Goal: Task Accomplishment & Management: Manage account settings

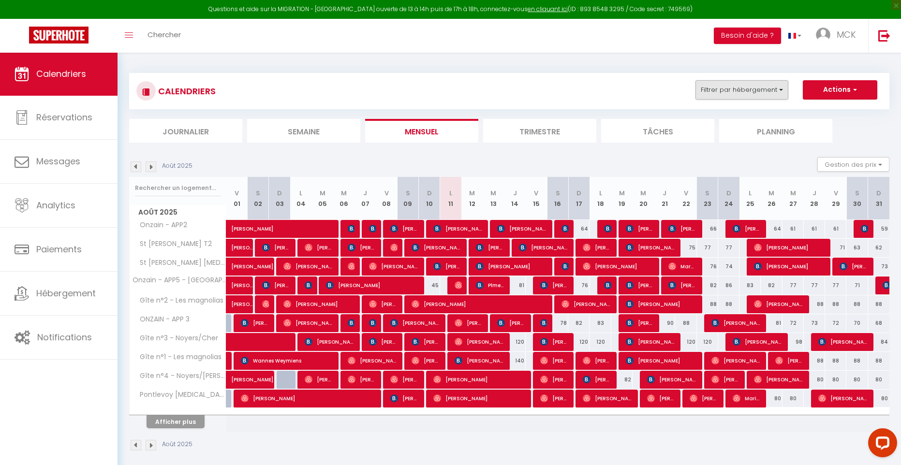
click at [739, 89] on button "Filtrer par hébergement" at bounding box center [742, 89] width 93 height 19
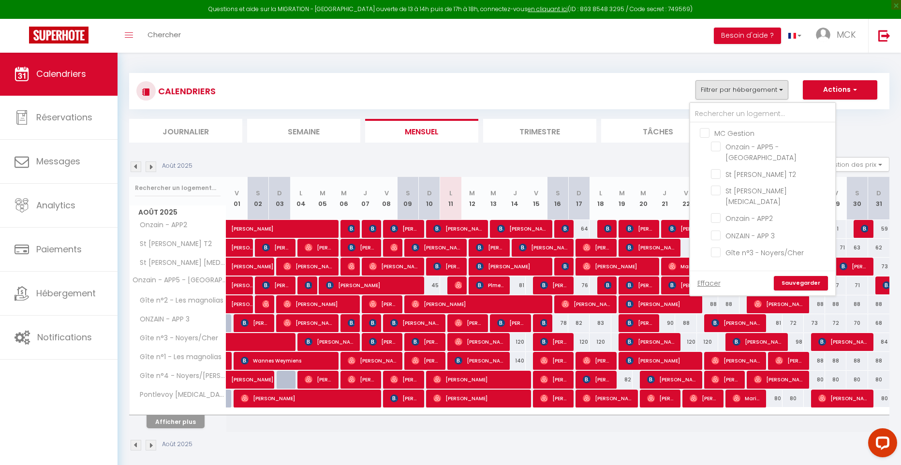
click at [705, 271] on input "SARL ENTRE CHER ET LOIRE" at bounding box center [772, 276] width 145 height 10
checkbox input "true"
checkbox input "false"
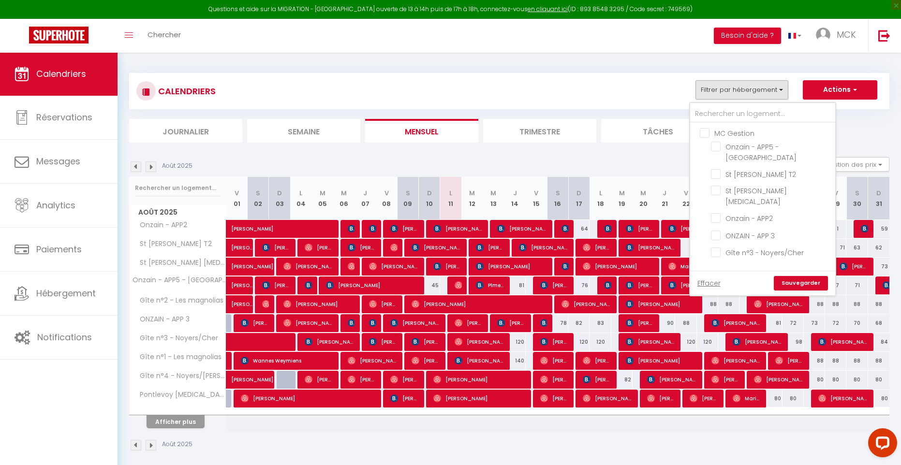
checkbox input "false"
checkbox input "true"
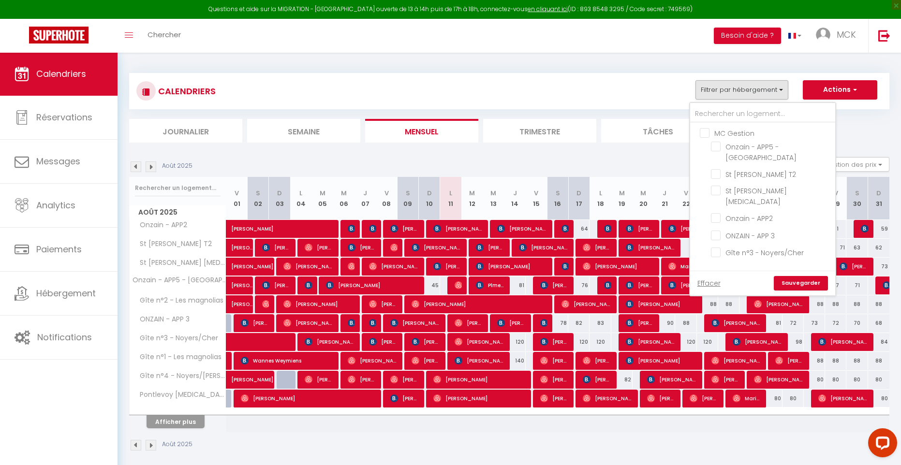
checkbox input "true"
click at [798, 283] on link "Sauvegarder" at bounding box center [801, 283] width 54 height 15
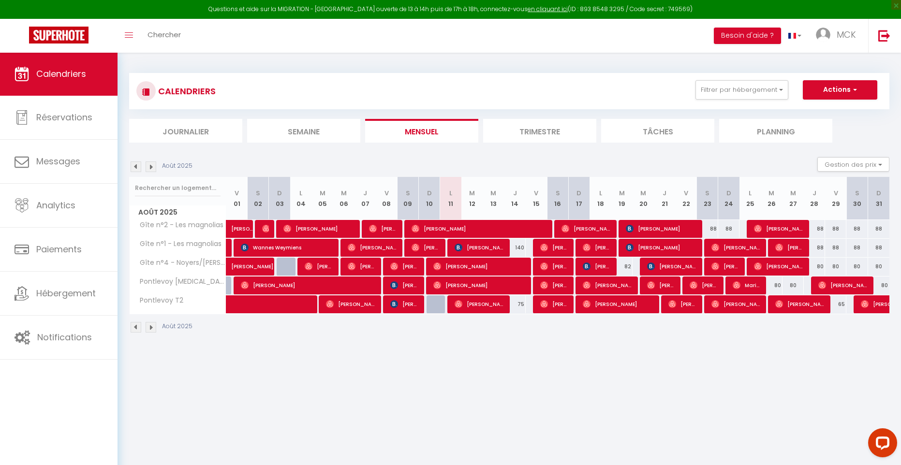
click at [427, 246] on span "[PERSON_NAME]" at bounding box center [426, 247] width 29 height 18
select select "OK"
select select "1"
select select "0"
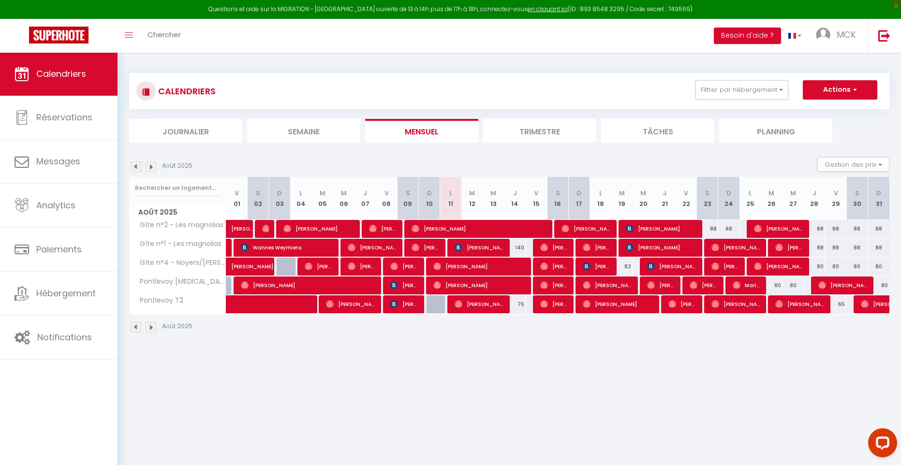
select select "1"
select select
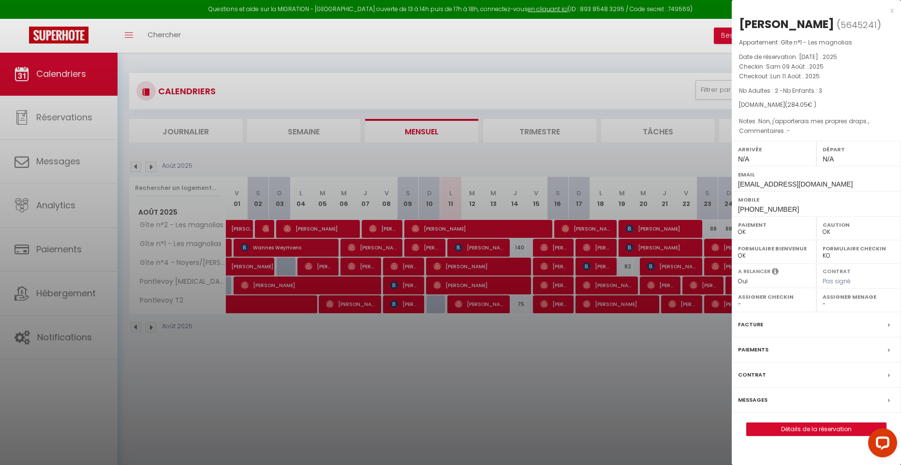
click at [807, 436] on link "Détails de la réservation" at bounding box center [816, 429] width 139 height 13
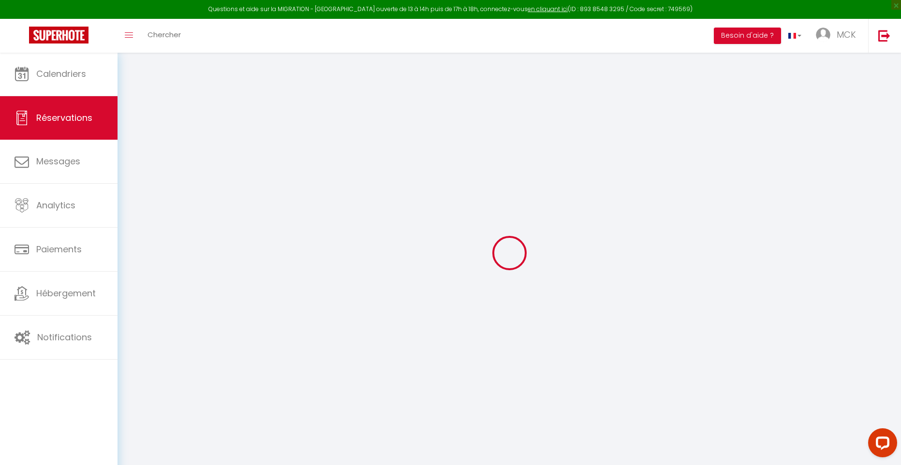
type input "Sandya"
type input "Lomuto-Gosselin"
type input "[EMAIL_ADDRESS][DOMAIN_NAME]"
type input "[PHONE_NUMBER]"
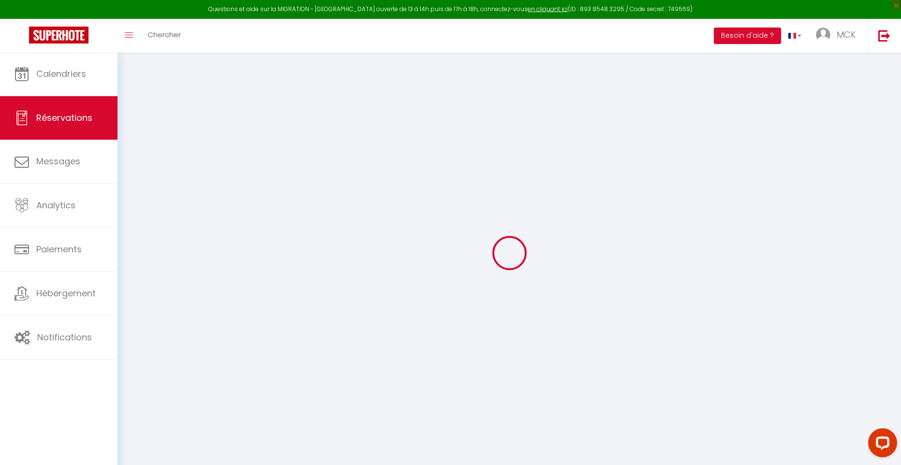
type input "[PHONE_NUMBER]"
select select "FR"
type input "42"
select select "10690"
select select "1"
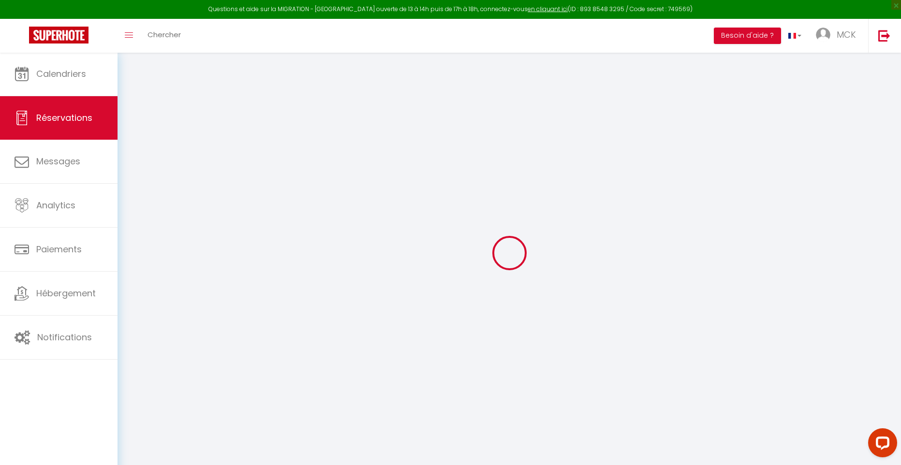
select select
type input "2"
type input "3"
select select "12"
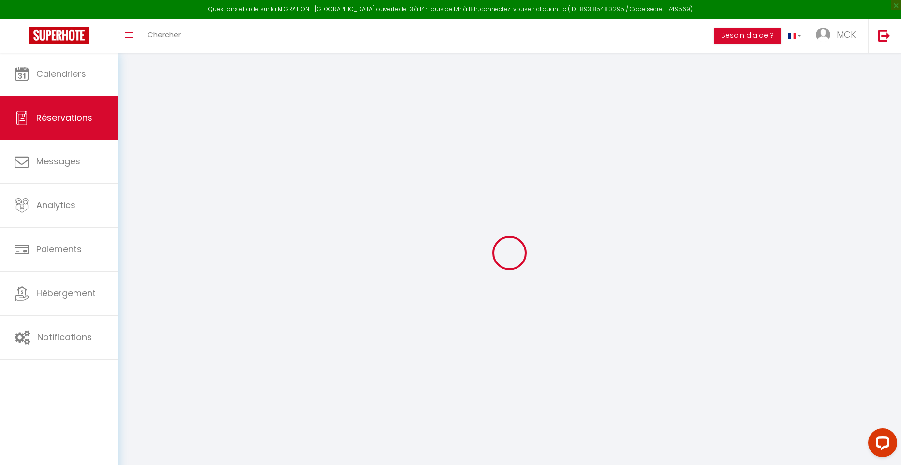
select select
type input "230"
checkbox input "false"
type input "0"
select select "1"
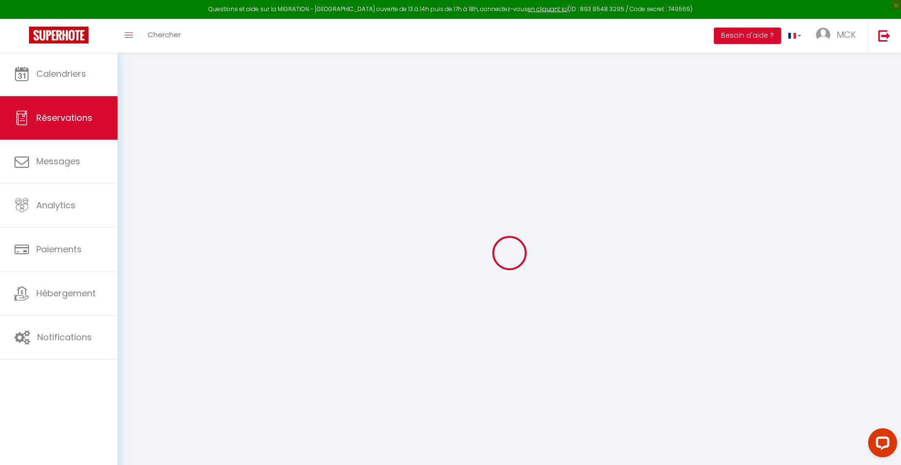
type input "0"
select index
select select
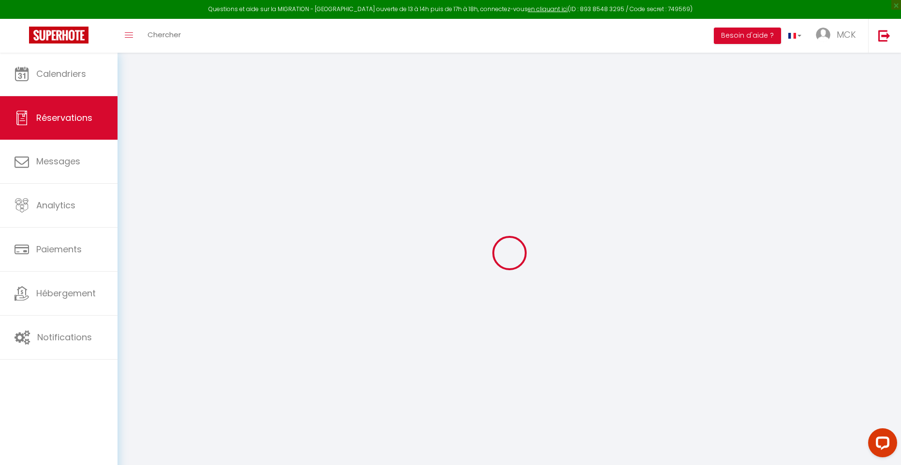
select select
select select "15"
checkbox input "false"
select select
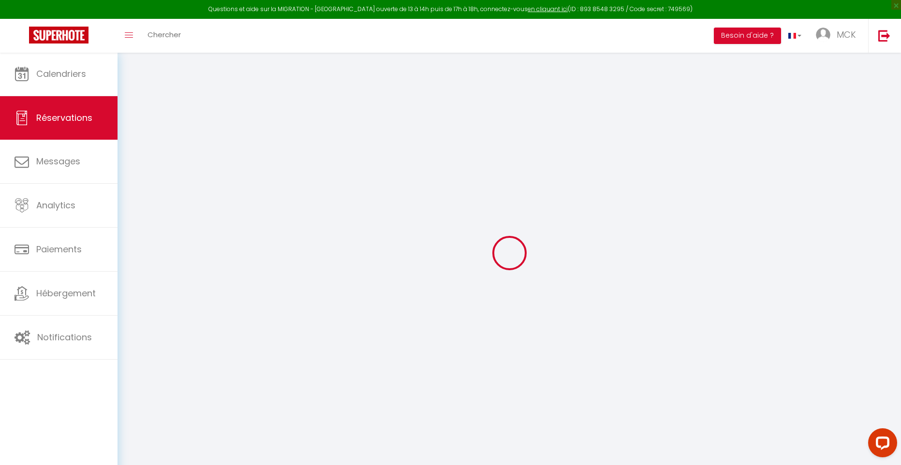
checkbox input "false"
select index
select select
checkbox input "false"
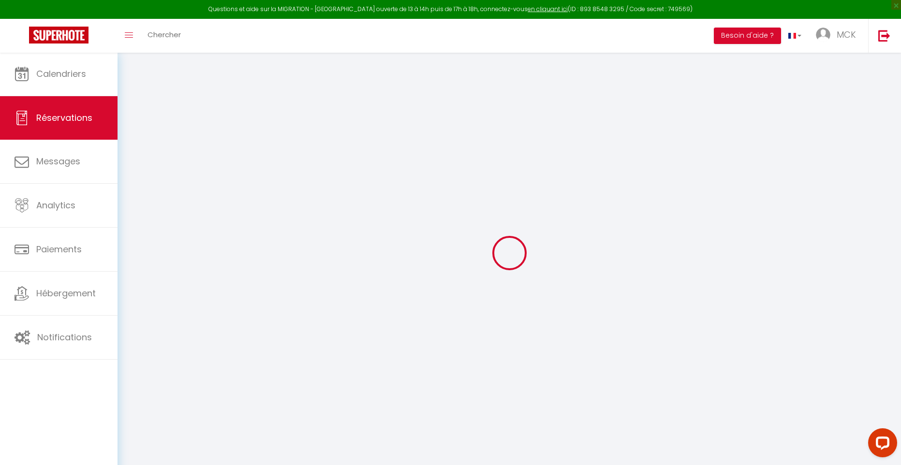
select index
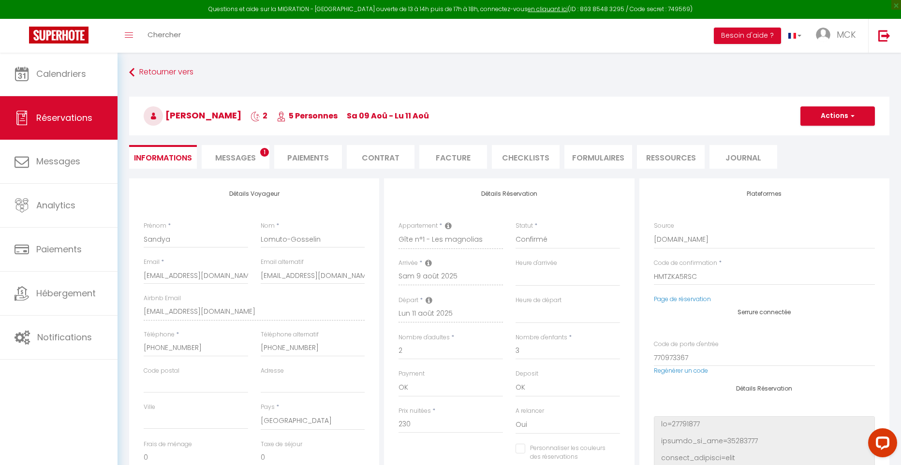
type input "50"
type input "4.05"
select select
checkbox input "false"
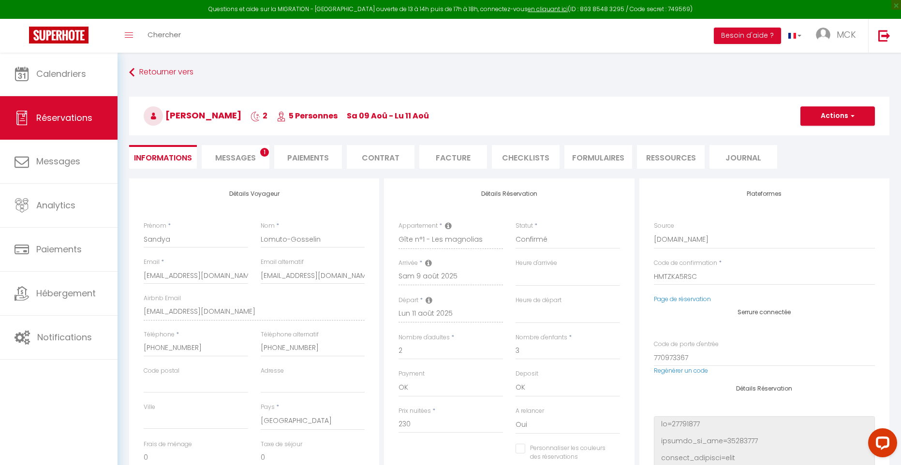
select index
checkbox input "false"
select index
select select
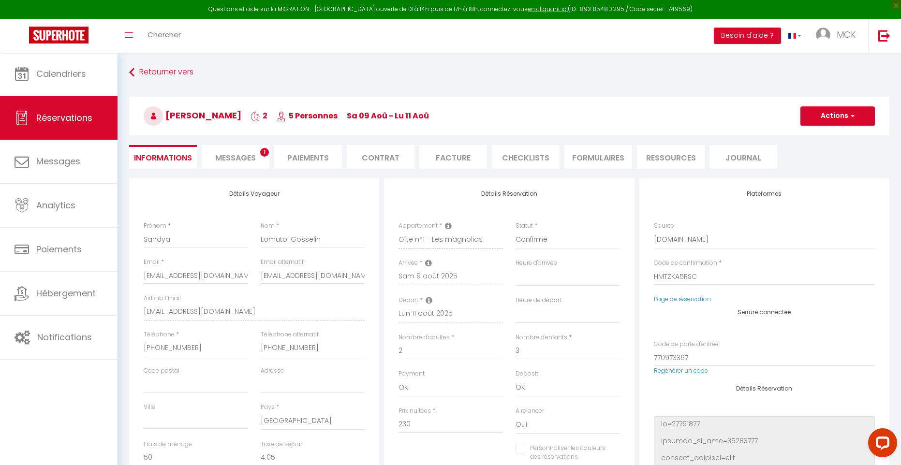
click at [249, 160] on span "Messages" at bounding box center [235, 157] width 41 height 11
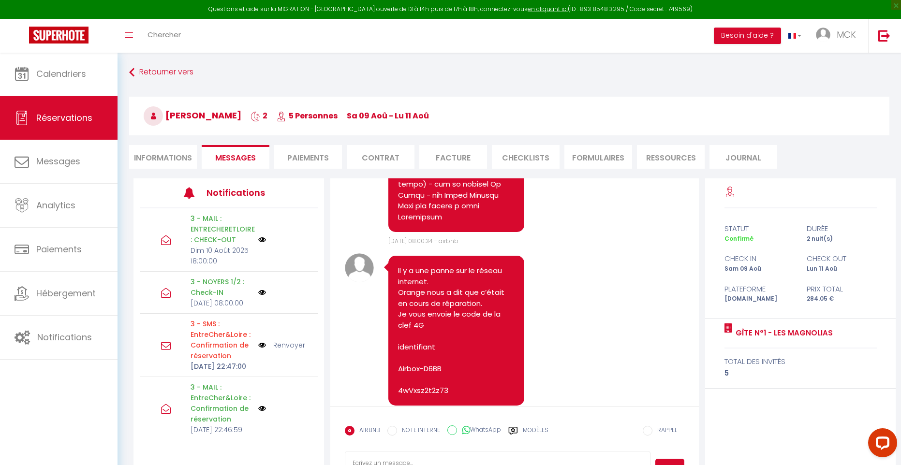
scroll to position [2259, 0]
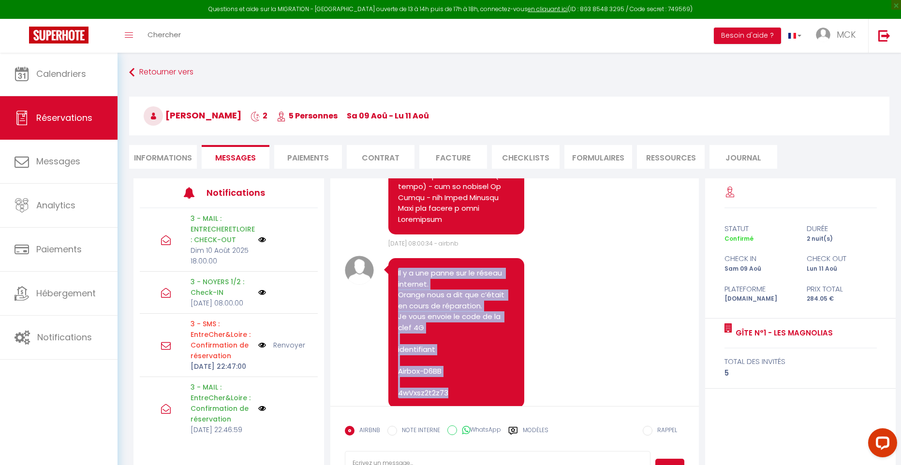
drag, startPoint x: 398, startPoint y: 269, endPoint x: 485, endPoint y: 395, distance: 153.1
click at [485, 395] on div "Il y a une panne sur le réseau internet. Orange nous a dit que c’était en cours…" at bounding box center [456, 333] width 136 height 150
copy pre "Il y a une panne sur le réseau internet. Orange nous a dit que c’était en cours…"
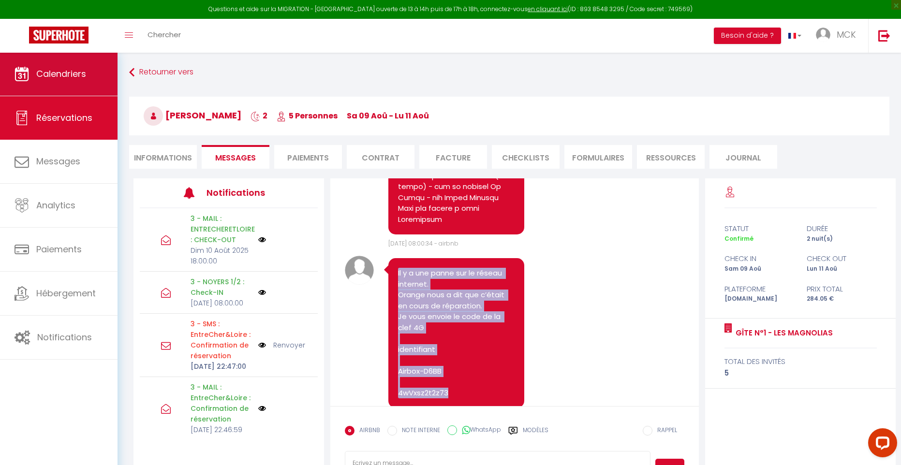
scroll to position [0, 0]
click at [83, 75] on span "Calendriers" at bounding box center [61, 74] width 50 height 12
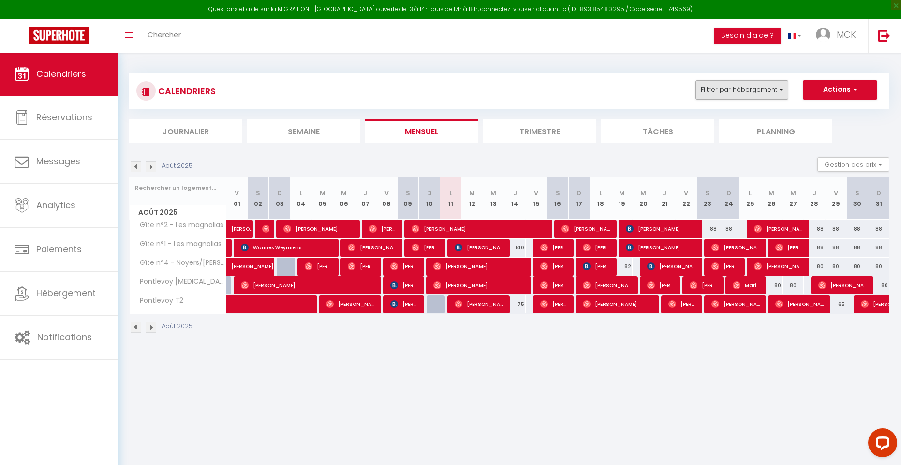
click at [747, 91] on button "Filtrer par hébergement" at bounding box center [742, 89] width 93 height 19
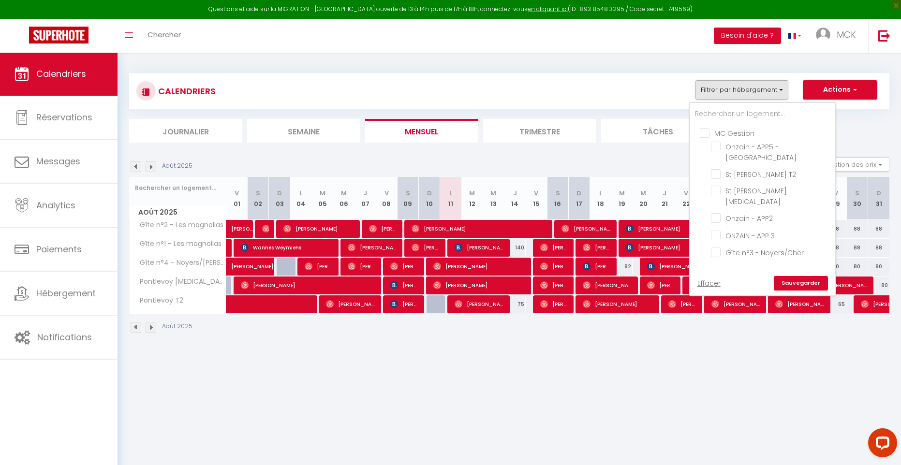
click at [707, 129] on input "MC Gestion" at bounding box center [772, 133] width 145 height 10
checkbox input "true"
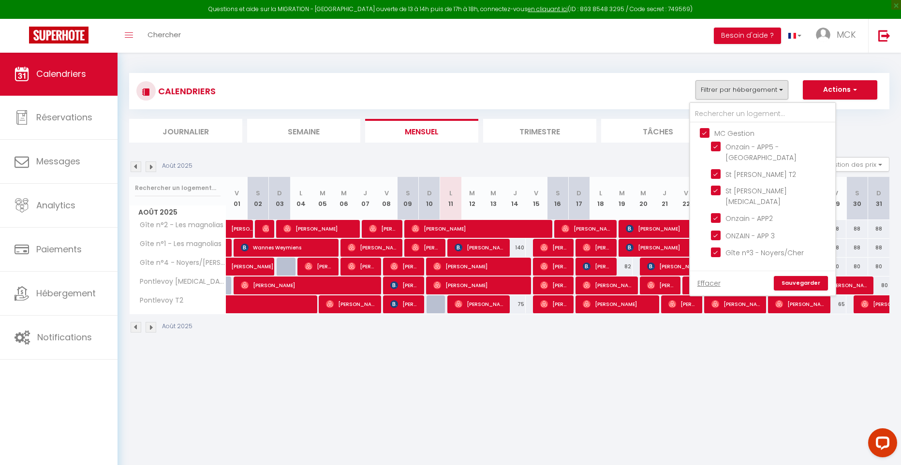
checkbox input "true"
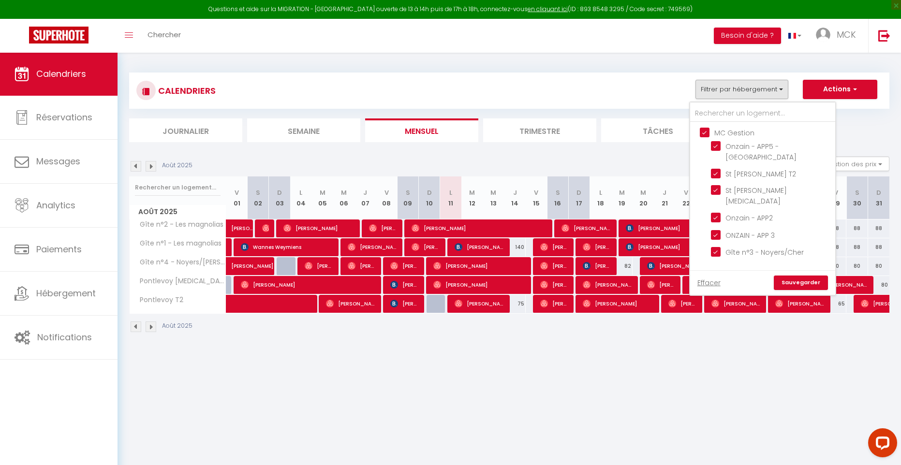
click at [810, 280] on link "Sauvegarder" at bounding box center [801, 283] width 54 height 15
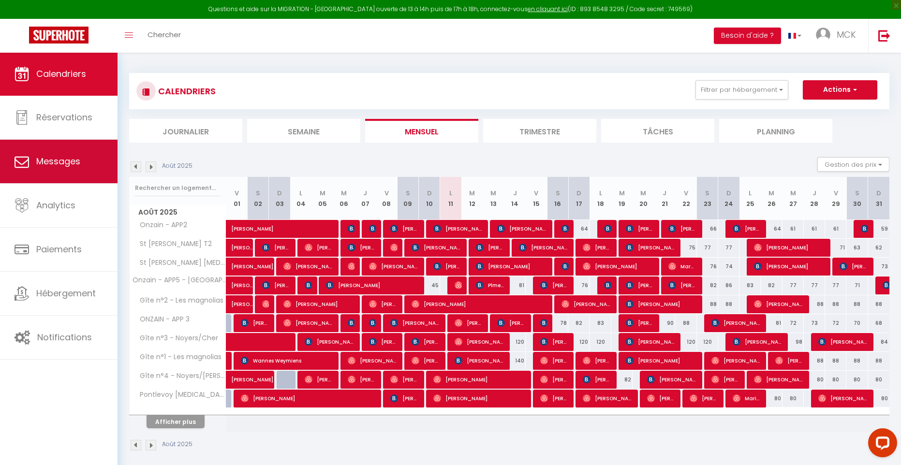
scroll to position [0, 0]
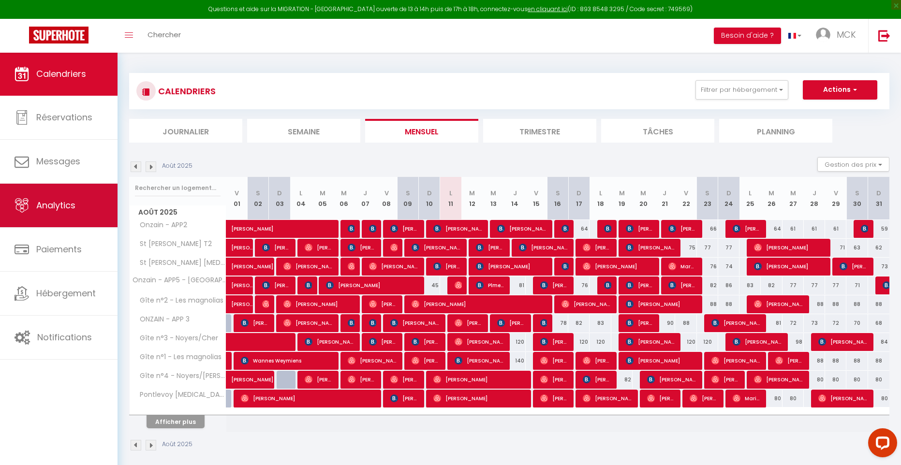
click at [61, 202] on span "Analytics" at bounding box center [55, 205] width 39 height 12
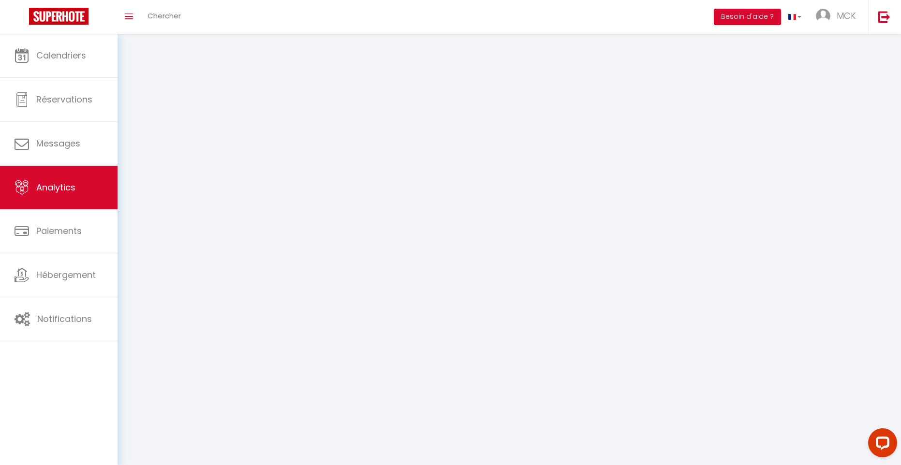
select select "2025"
select select "8"
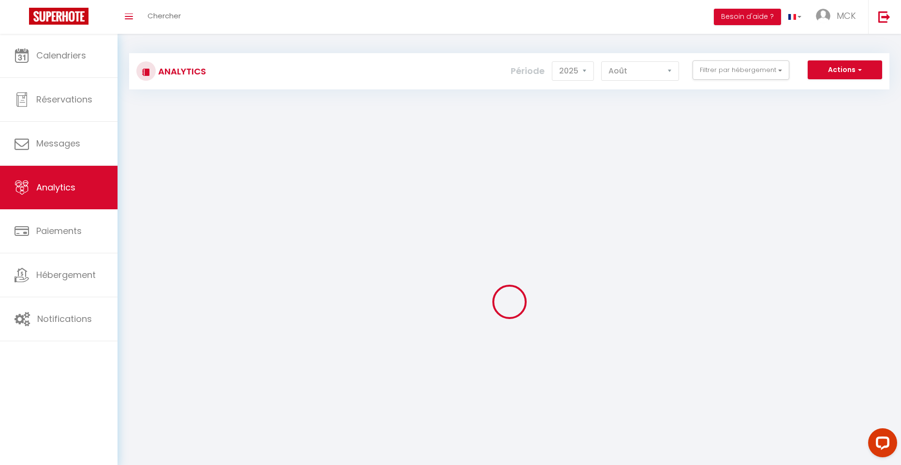
scroll to position [7, 0]
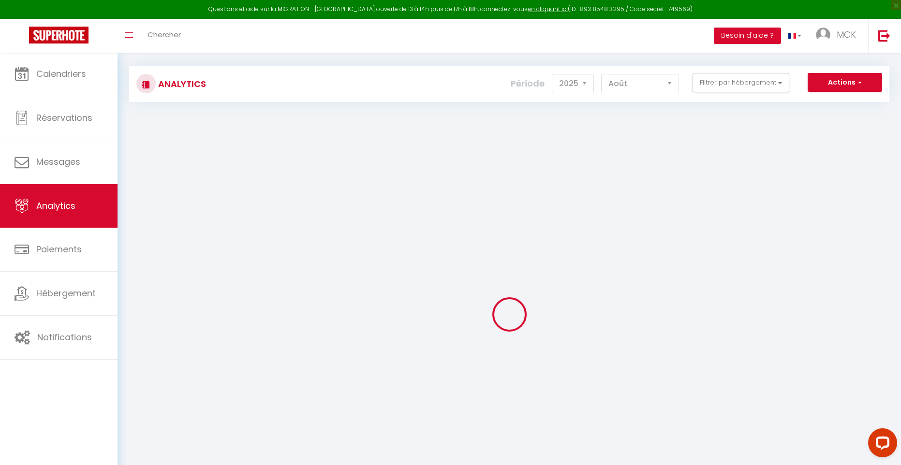
click at [744, 94] on div "Actions Génération SuperConciergerie Génération SuperAnalyzer Génération SuperE…" at bounding box center [572, 84] width 632 height 22
drag, startPoint x: 749, startPoint y: 81, endPoint x: 735, endPoint y: 95, distance: 19.8
click at [749, 83] on button "Filtrer par hébergement" at bounding box center [741, 82] width 97 height 19
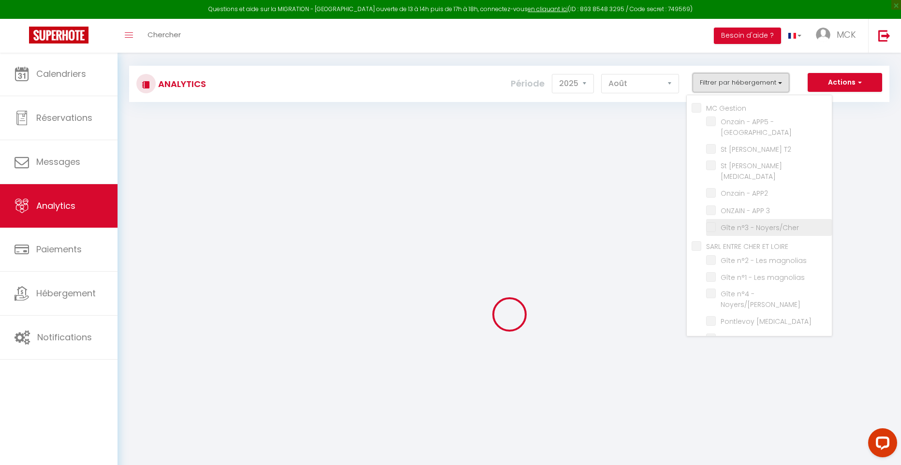
checkbox Gestion "false"
checkbox rue "false"
checkbox T2 "false"
checkbox T3 "false"
checkbox APP2 "false"
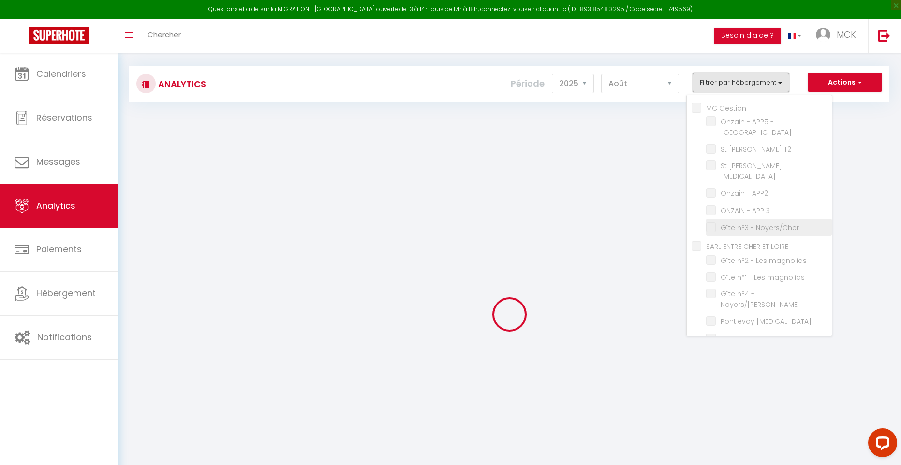
checkbox 3 "false"
checkbox Noyers\/Cher "false"
checkbox LOIRE "false"
checkbox magnolias "false"
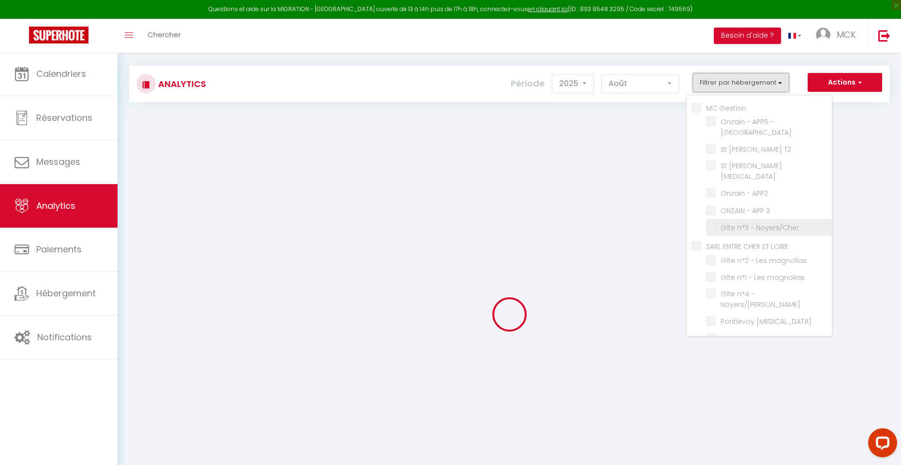
checkbox Noyers\/Cher "false"
checkbox T3 "false"
checkbox T2 "false"
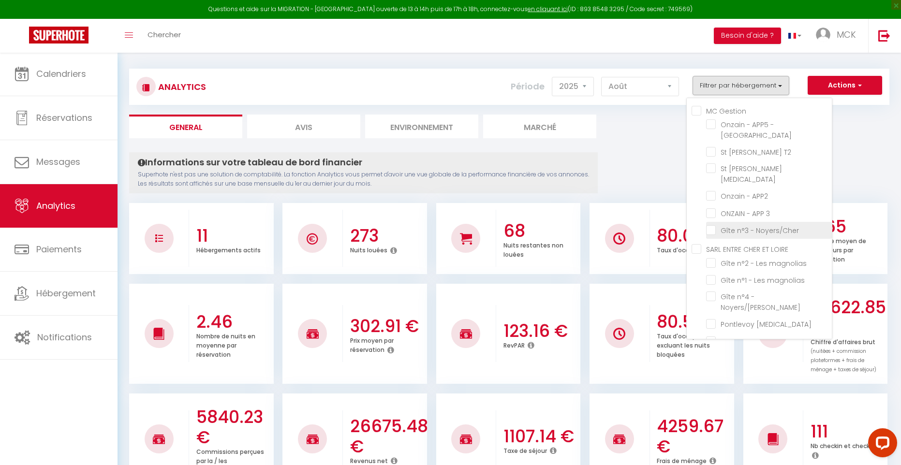
click at [745, 222] on li "Gîte n°3 - Noyers/Cher" at bounding box center [769, 230] width 126 height 17
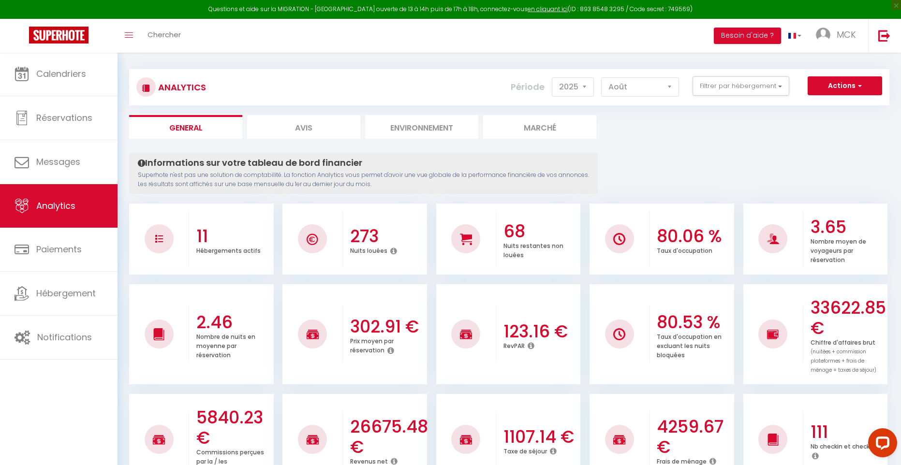
scroll to position [3, 0]
click at [744, 216] on div at bounding box center [774, 239] width 60 height 57
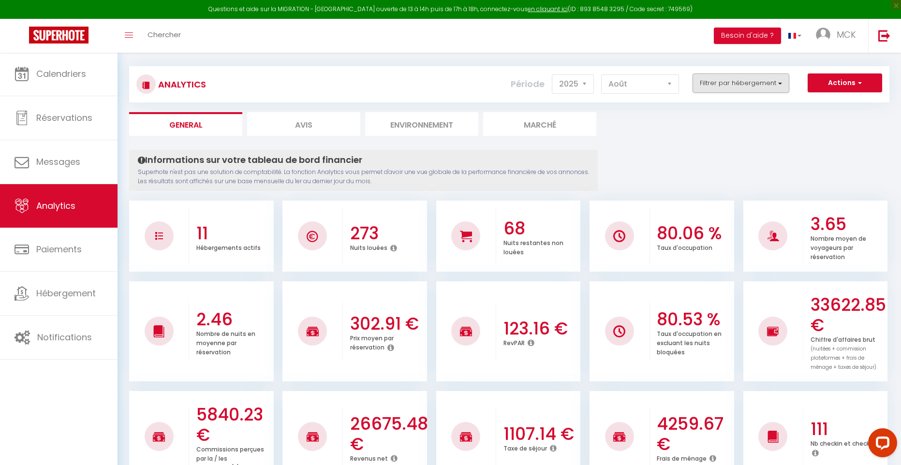
click at [737, 86] on button "Filtrer par hébergement" at bounding box center [741, 83] width 97 height 19
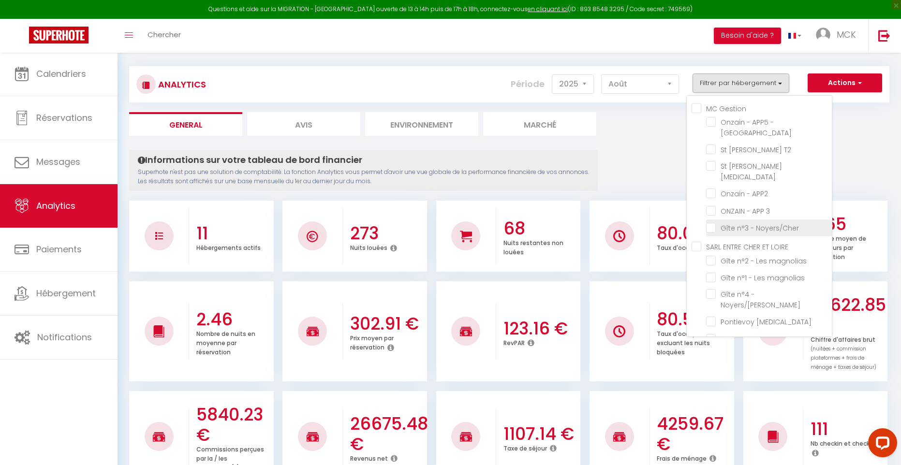
click at [748, 223] on Noyers\/Cher "checkbox" at bounding box center [769, 228] width 126 height 10
checkbox Noyers\/Cher "true"
checkbox rue "false"
checkbox T2 "false"
checkbox T3 "false"
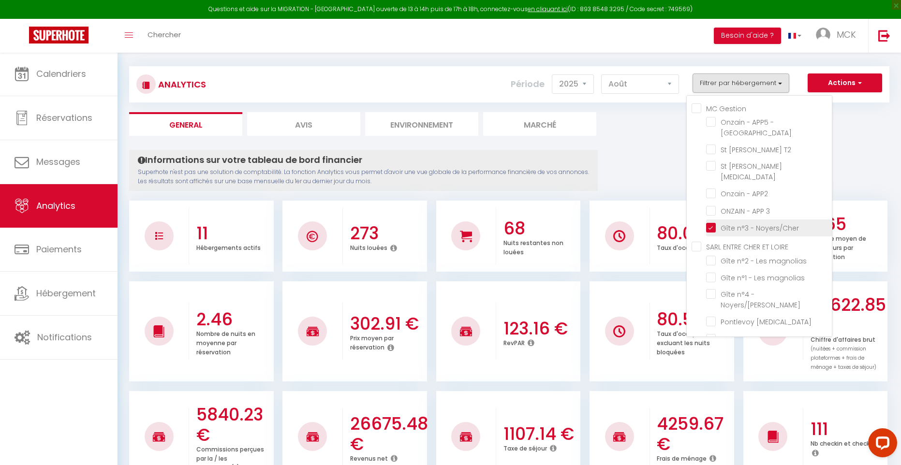
checkbox APP2 "false"
checkbox 3 "false"
checkbox magnolias "false"
checkbox Noyers\/Cher "false"
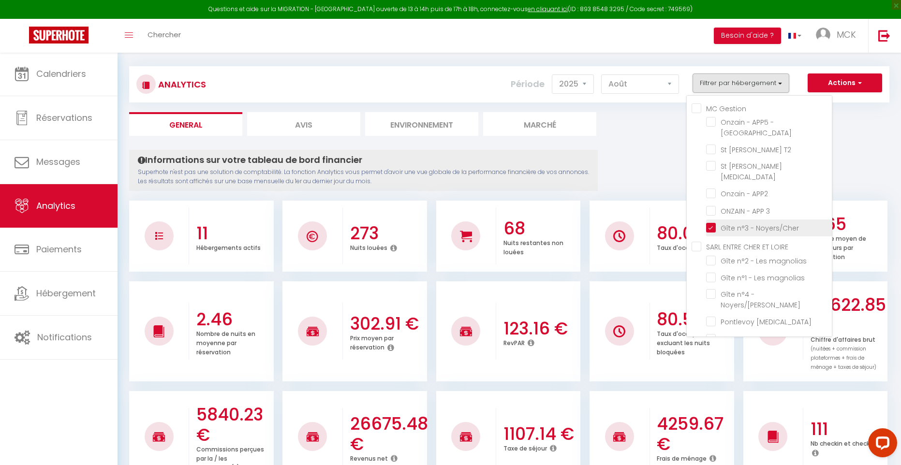
checkbox T3 "false"
checkbox T2 "false"
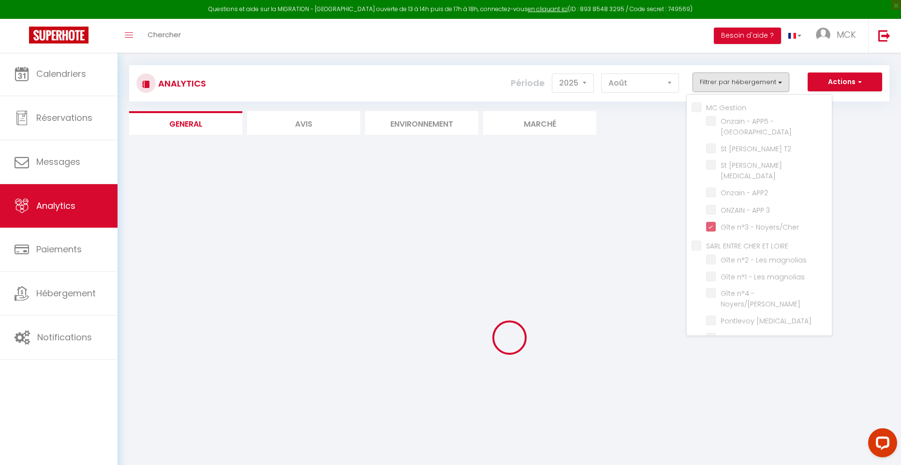
scroll to position [11, 0]
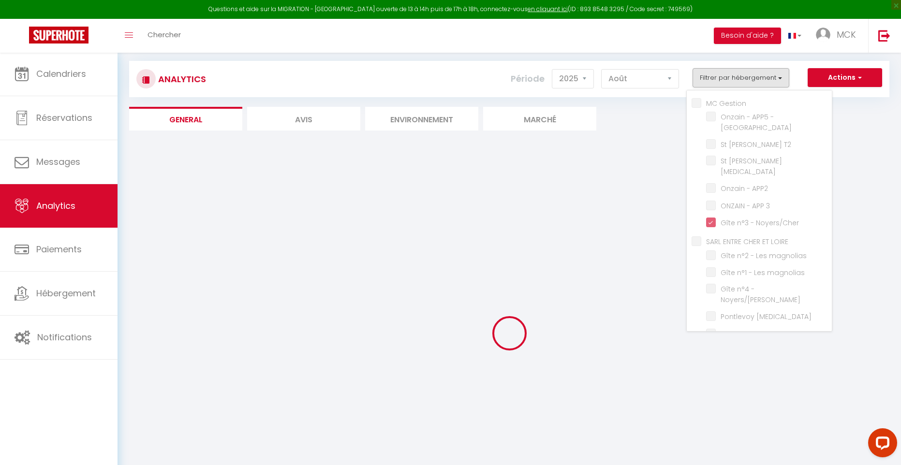
checkbox rue "false"
checkbox T2 "false"
checkbox T3 "false"
checkbox APP2 "false"
checkbox 3 "false"
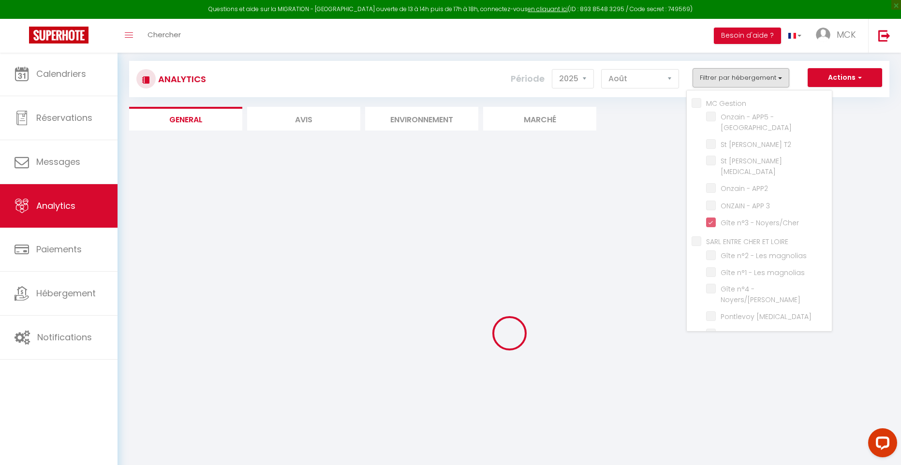
checkbox magnolias "false"
checkbox Noyers\/Cher "false"
checkbox T3 "false"
checkbox T2 "false"
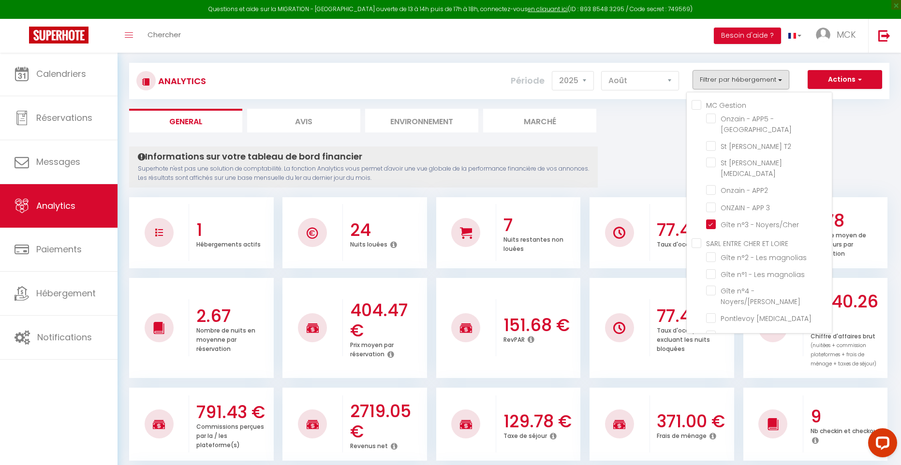
scroll to position [10, 0]
click at [646, 115] on ul "General Avis Environnement Marché" at bounding box center [509, 121] width 760 height 24
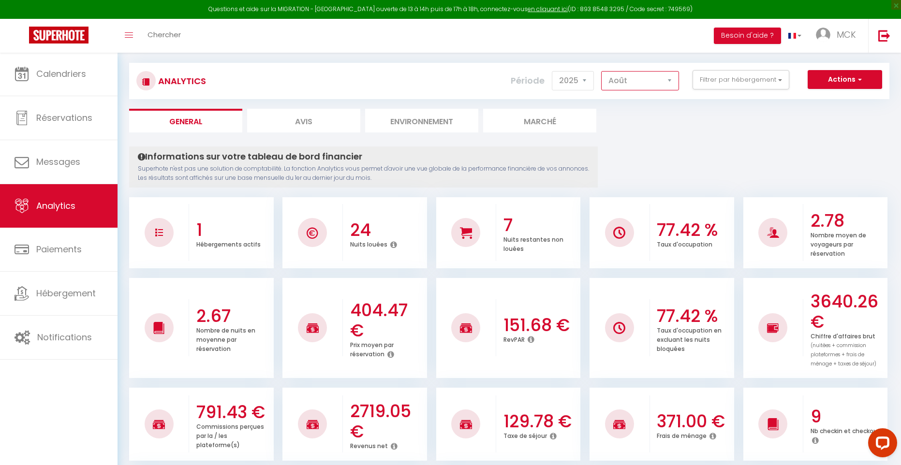
drag, startPoint x: 637, startPoint y: 77, endPoint x: 576, endPoint y: 77, distance: 61.4
click at [576, 77] on div "Période 2014 2015 2016 2017 2018 2019 2020 2021 2022 2023 2024 2025 2026 [DATE]…" at bounding box center [599, 80] width 176 height 21
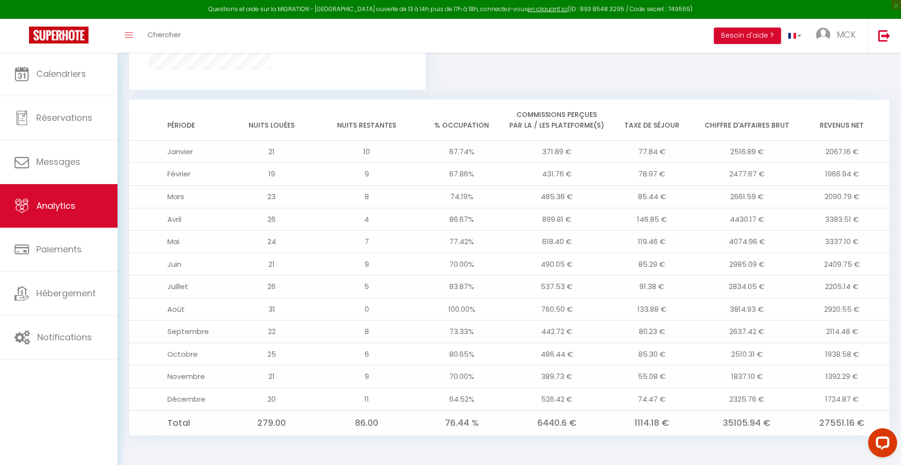
scroll to position [744, 0]
drag, startPoint x: 822, startPoint y: 150, endPoint x: 848, endPoint y: 225, distance: 79.9
click at [859, 155] on td "2067.16 €" at bounding box center [842, 152] width 95 height 23
drag, startPoint x: 1680, startPoint y: 844, endPoint x: 882, endPoint y: 425, distance: 900.6
click at [806, 330] on td "2114.48 €" at bounding box center [842, 332] width 95 height 23
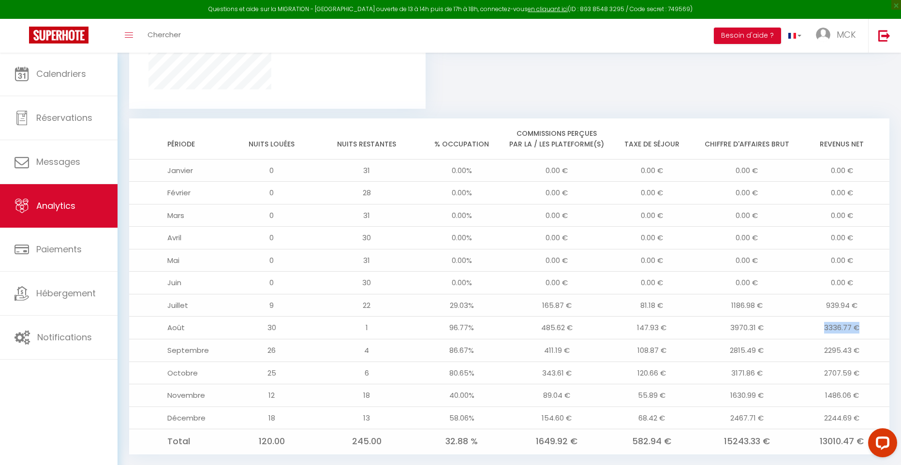
drag, startPoint x: 823, startPoint y: 308, endPoint x: 861, endPoint y: 314, distance: 38.2
click at [861, 317] on td "3336.77 €" at bounding box center [842, 328] width 95 height 23
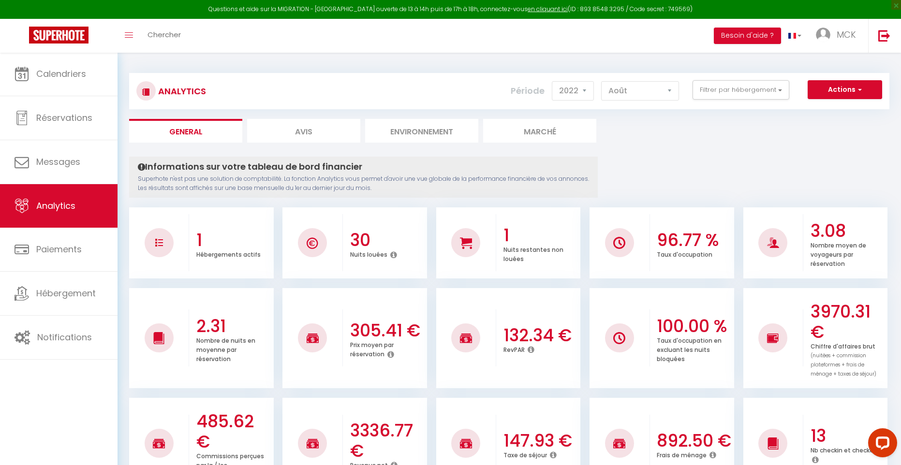
scroll to position [0, 0]
click at [724, 90] on button "Filtrer par hébergement" at bounding box center [741, 89] width 97 height 19
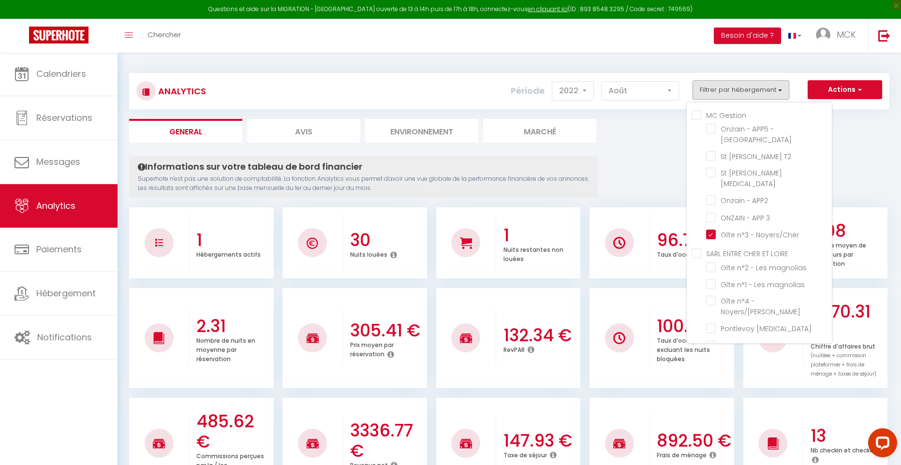
drag, startPoint x: 608, startPoint y: 110, endPoint x: 592, endPoint y: 99, distance: 19.3
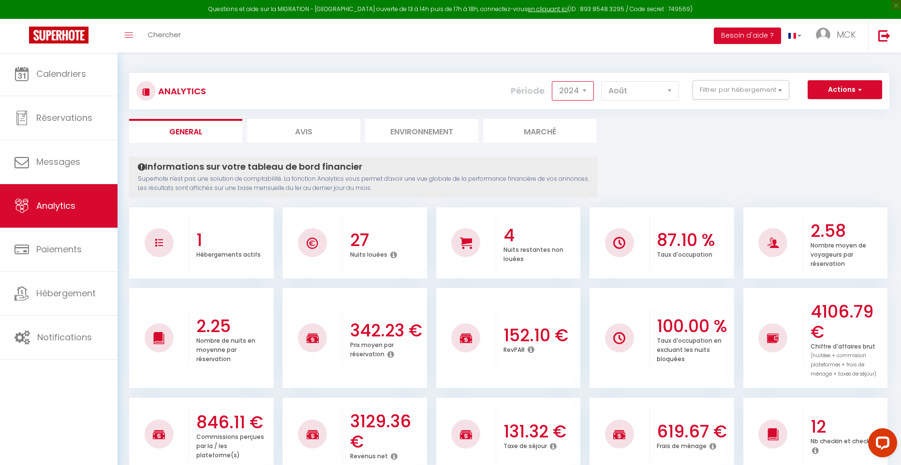
select select "2025"
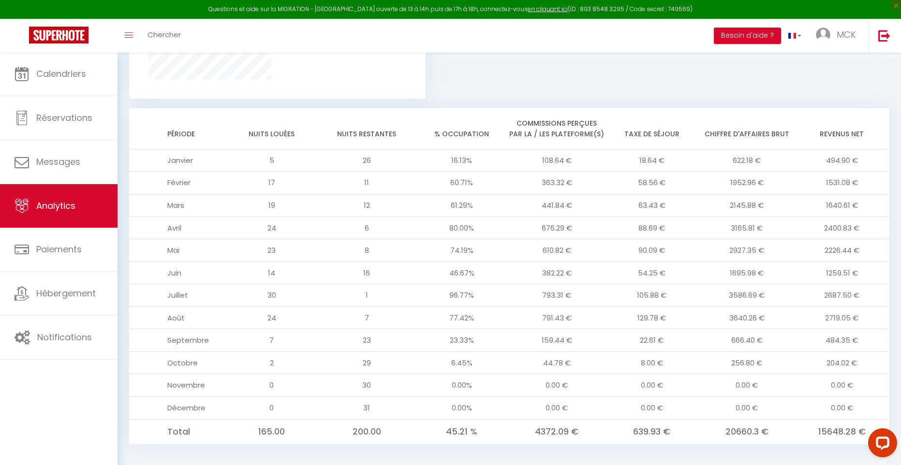
scroll to position [735, 0]
drag, startPoint x: 827, startPoint y: 310, endPoint x: 859, endPoint y: 316, distance: 33.0
click at [859, 316] on td "2719.05 €" at bounding box center [842, 318] width 95 height 23
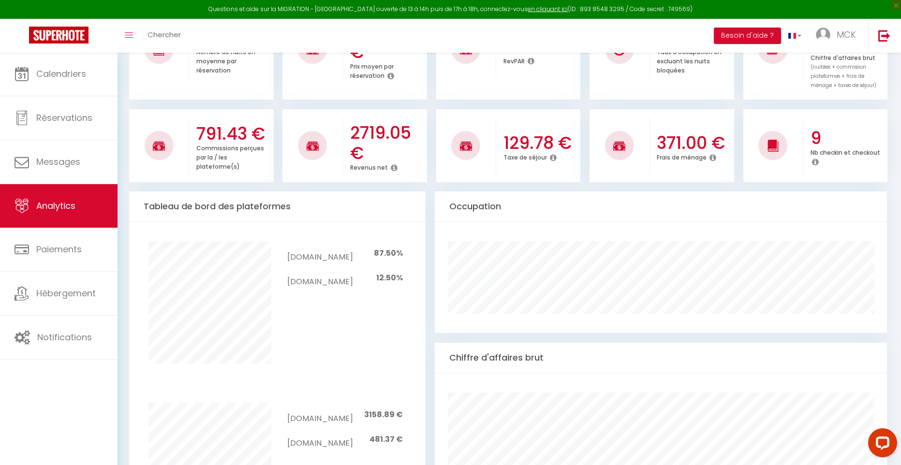
click at [525, 133] on h3 "129.78 €" at bounding box center [541, 143] width 74 height 20
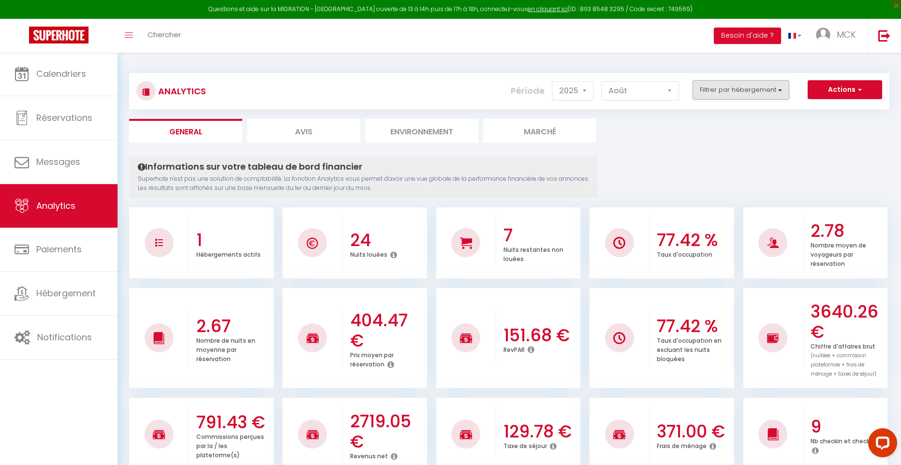
scroll to position [0, 0]
click at [706, 97] on button "Filtrer par hébergement" at bounding box center [741, 89] width 97 height 19
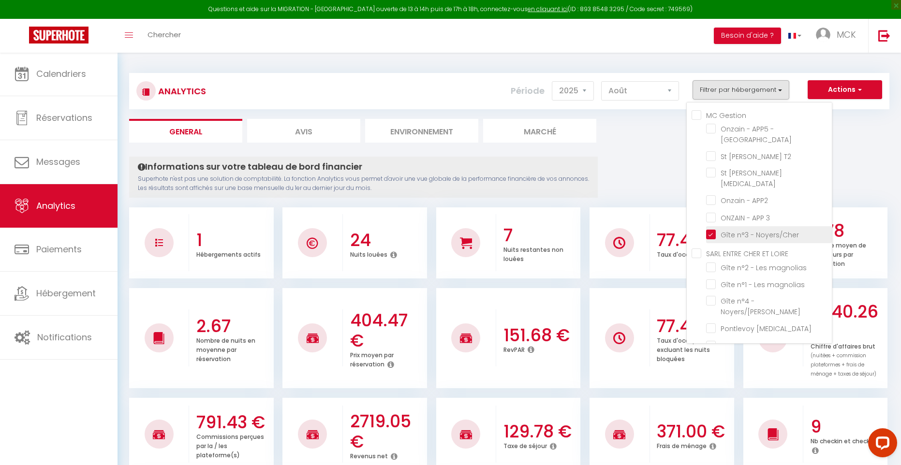
click at [717, 229] on Noyers\/Cher "checkbox" at bounding box center [769, 234] width 126 height 10
checkbox Noyers\/Cher "false"
checkbox rue "false"
checkbox T2 "false"
checkbox T3 "false"
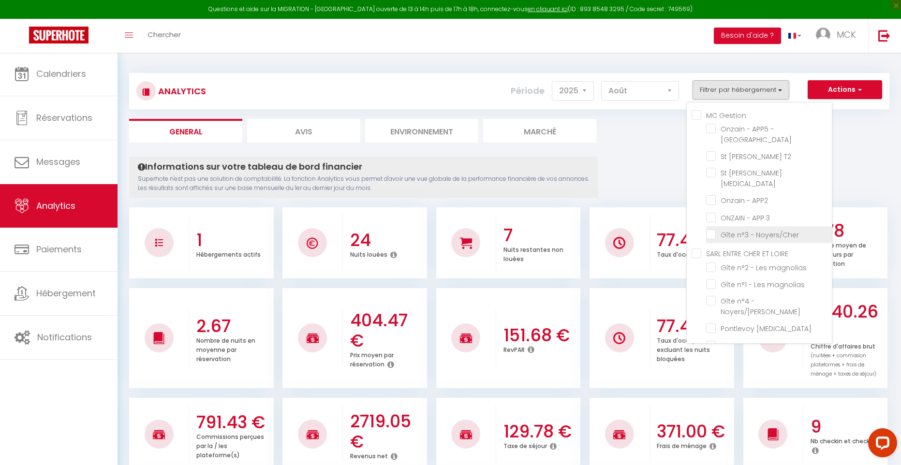
checkbox APP2 "false"
checkbox 3 "false"
checkbox magnolias "false"
checkbox Noyers\/Cher "false"
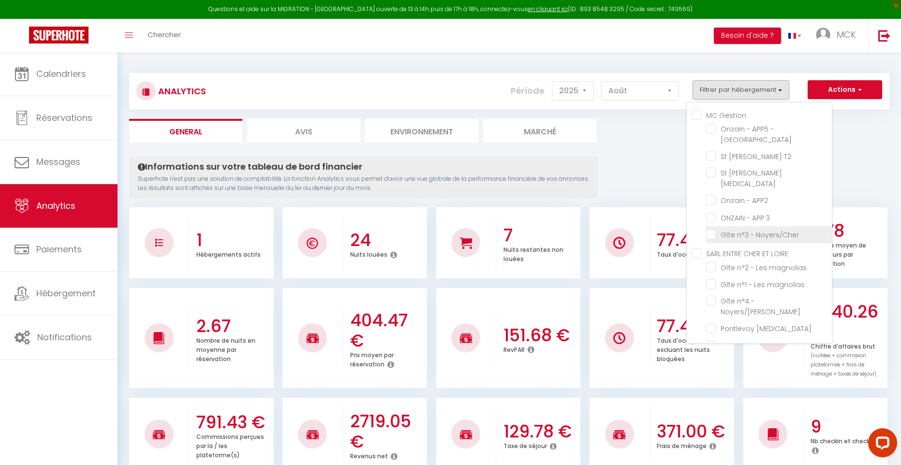
checkbox T3 "false"
checkbox T2 "false"
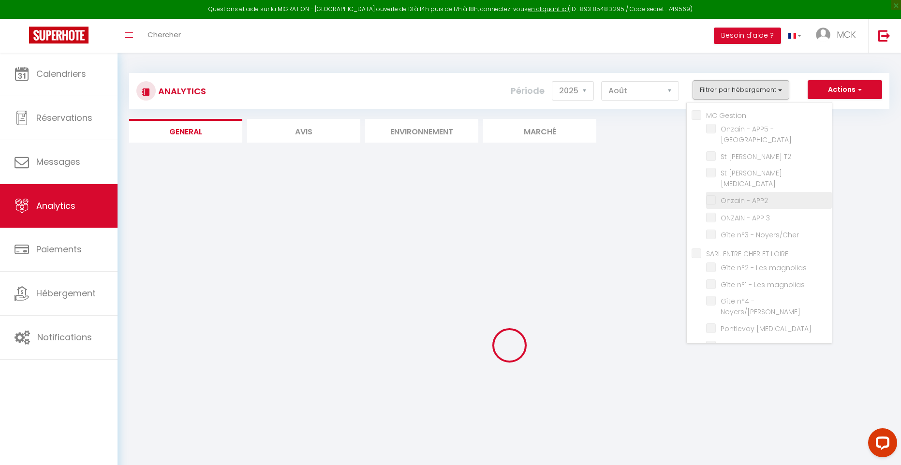
checkbox rue "false"
checkbox T2 "false"
checkbox T3 "false"
checkbox APP2 "false"
checkbox 3 "false"
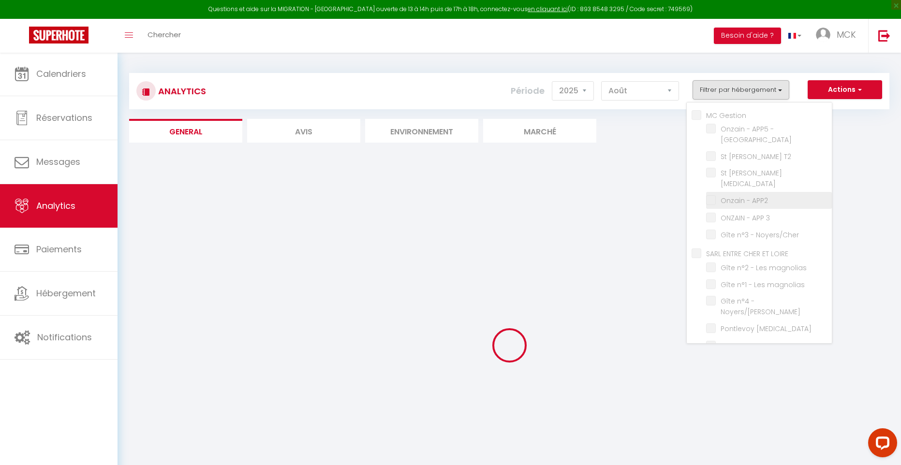
checkbox magnolias "false"
checkbox Noyers\/Cher "false"
checkbox T3 "false"
checkbox T2 "false"
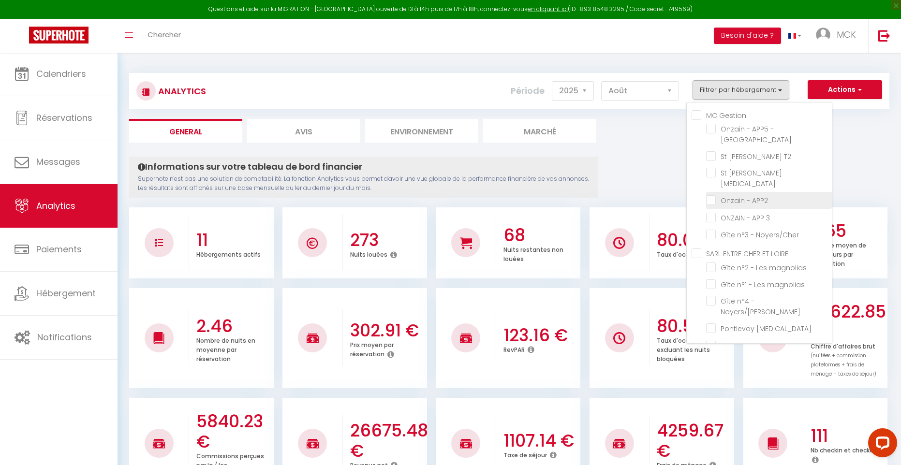
click at [713, 195] on APP2 "checkbox" at bounding box center [769, 200] width 126 height 10
checkbox APP2 "true"
checkbox rue "false"
checkbox T2 "false"
checkbox T3 "false"
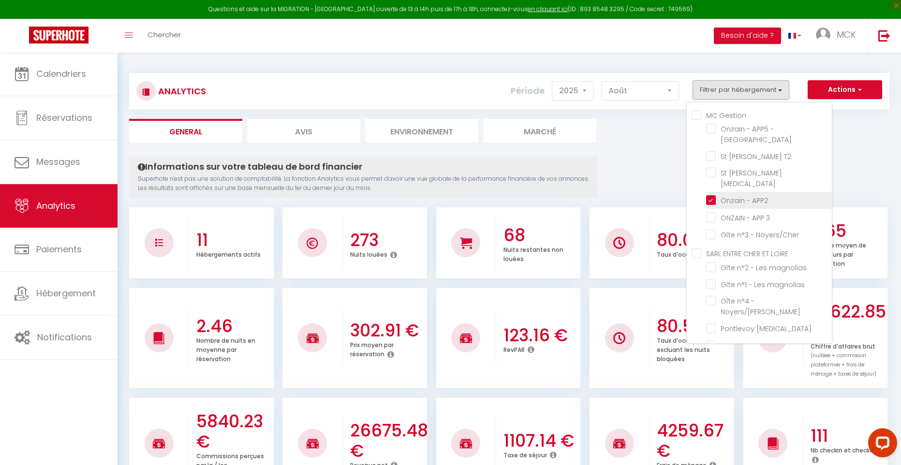
checkbox 3 "false"
checkbox magnolias "false"
checkbox Noyers\/Cher "false"
checkbox T3 "false"
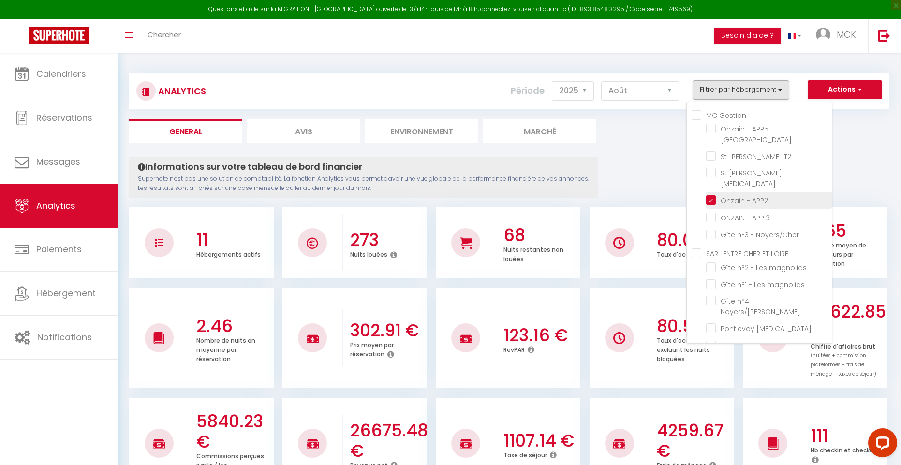
checkbox T2 "false"
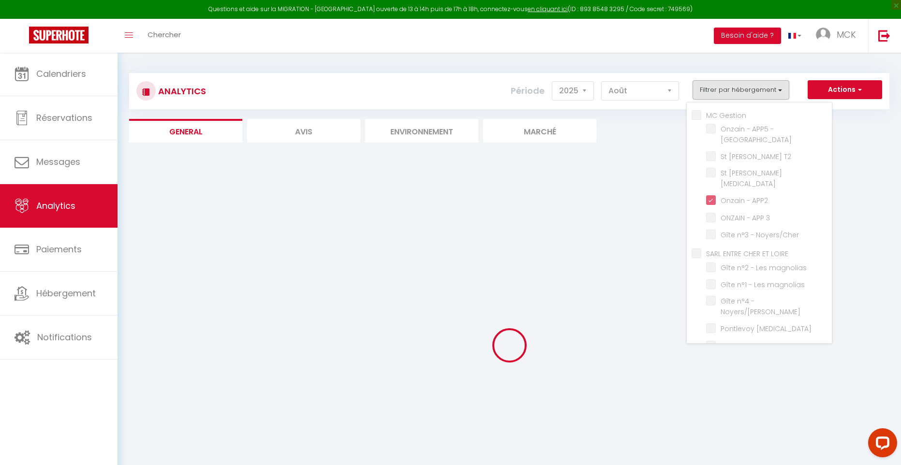
checkbox rue "false"
checkbox T2 "false"
checkbox T3 "false"
checkbox 3 "false"
checkbox magnolias "false"
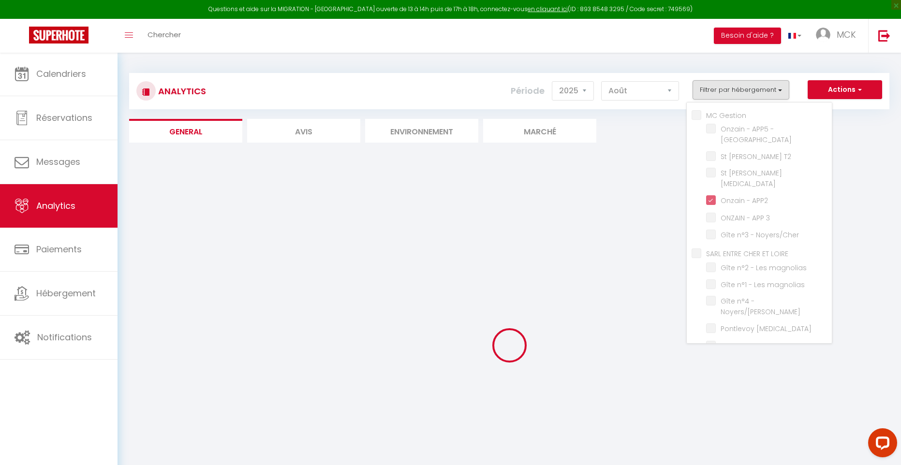
checkbox magnolias "false"
checkbox Noyers\/Cher "false"
checkbox T3 "false"
checkbox T2 "false"
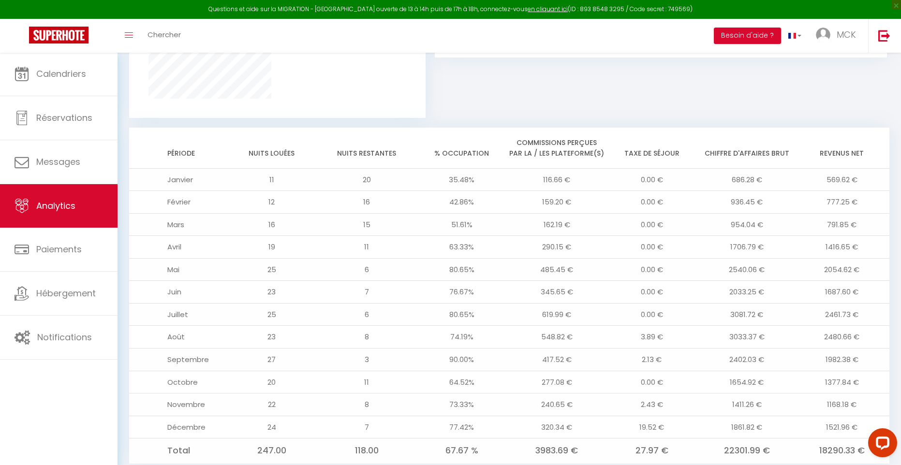
scroll to position [734, 0]
click at [825, 303] on td "2461.73 €" at bounding box center [842, 314] width 95 height 23
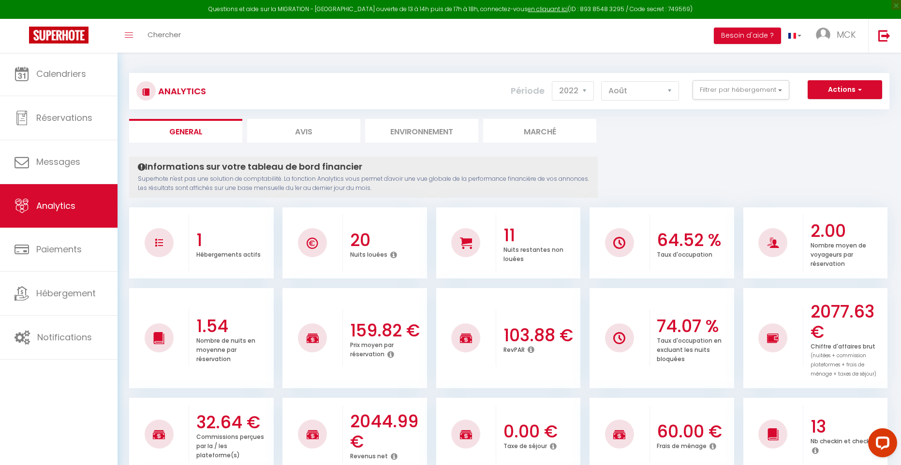
scroll to position [0, 0]
click at [603, 104] on div "Analytics Actions Génération SuperConciergerie Génération SuperAnalyzer Générat…" at bounding box center [509, 91] width 760 height 36
select select "2023"
checkbox rue "false"
checkbox T2 "false"
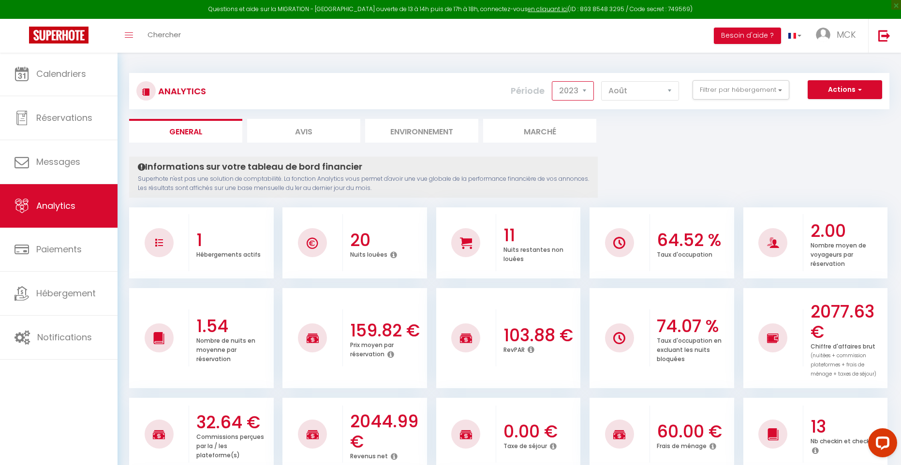
checkbox T3 "false"
checkbox 3 "false"
checkbox magnolias "false"
checkbox Noyers\/Cher "false"
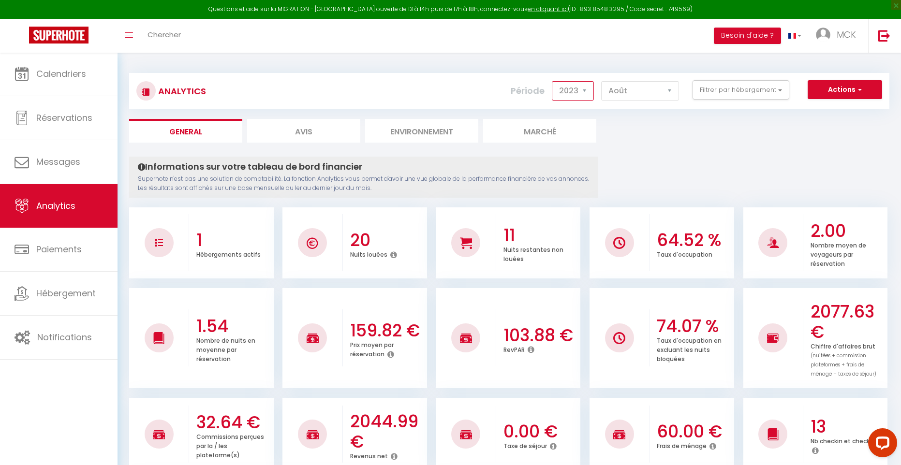
checkbox T3 "false"
checkbox T2 "false"
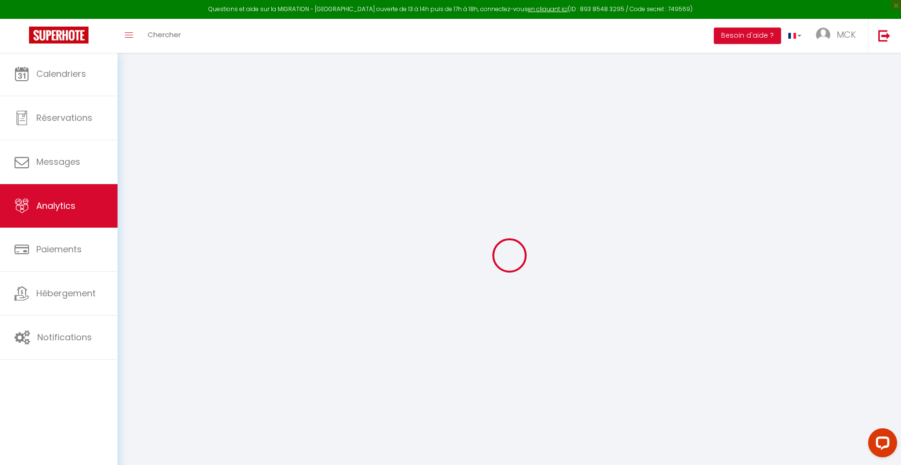
checkbox rue "false"
checkbox T2 "false"
checkbox T3 "false"
checkbox 3 "false"
checkbox magnolias "false"
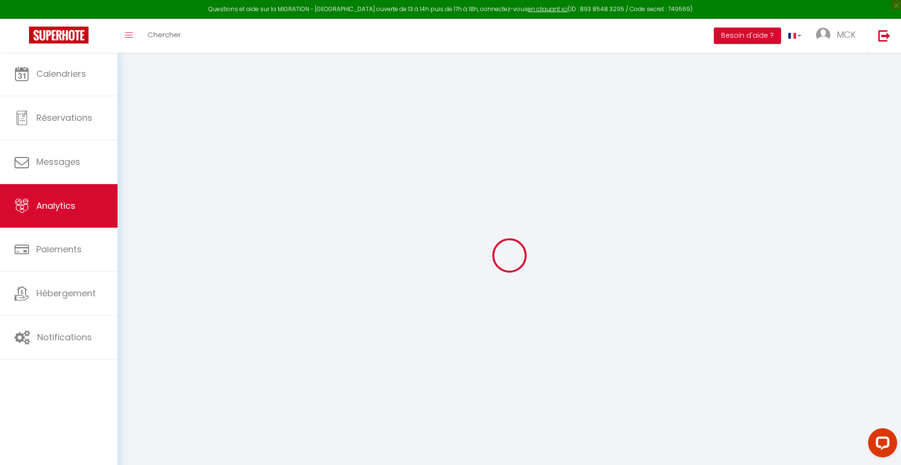
checkbox magnolias "false"
checkbox Noyers\/Cher "false"
checkbox T3 "false"
checkbox T2 "false"
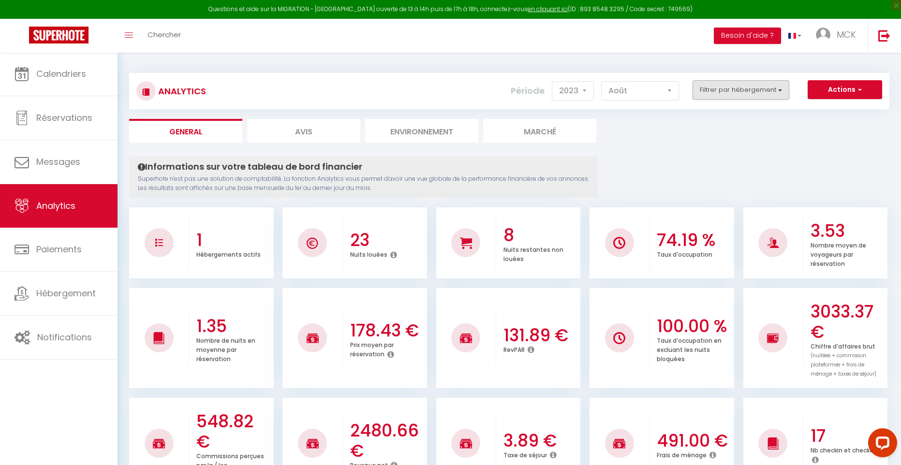
click at [696, 97] on button "Filtrer par hébergement" at bounding box center [741, 89] width 97 height 19
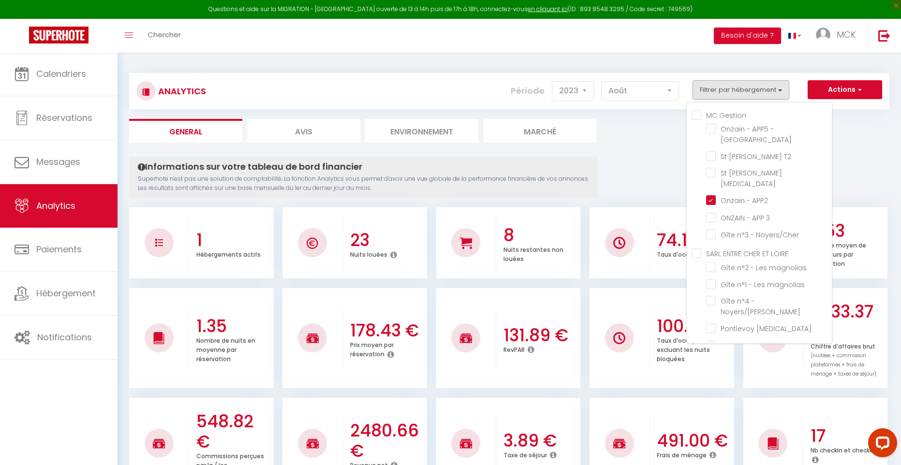
drag, startPoint x: 717, startPoint y: 163, endPoint x: 716, endPoint y: 181, distance: 18.4
click at [717, 181] on ul "MC [PERSON_NAME] - APP5 - [GEOGRAPHIC_DATA] St [PERSON_NAME] T2 St [PERSON_NAME…" at bounding box center [762, 177] width 140 height 134
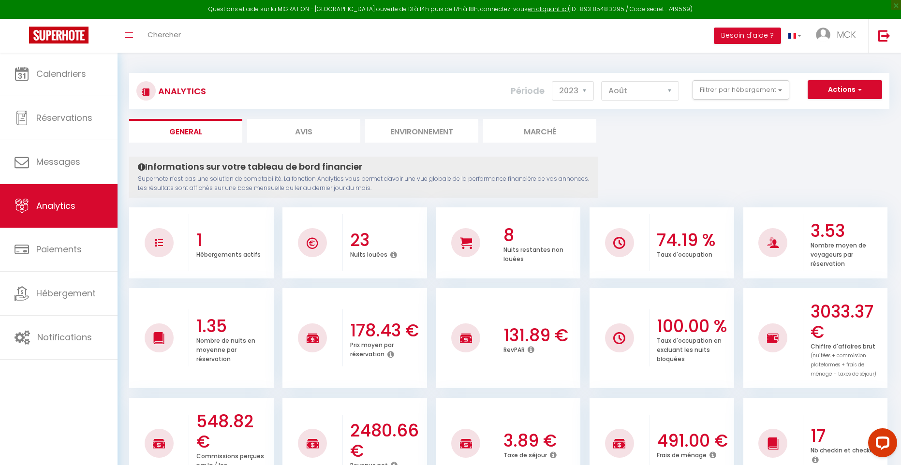
drag, startPoint x: 717, startPoint y: 85, endPoint x: 721, endPoint y: 122, distance: 37.0
click at [717, 86] on button "Filtrer par hébergement" at bounding box center [741, 89] width 97 height 19
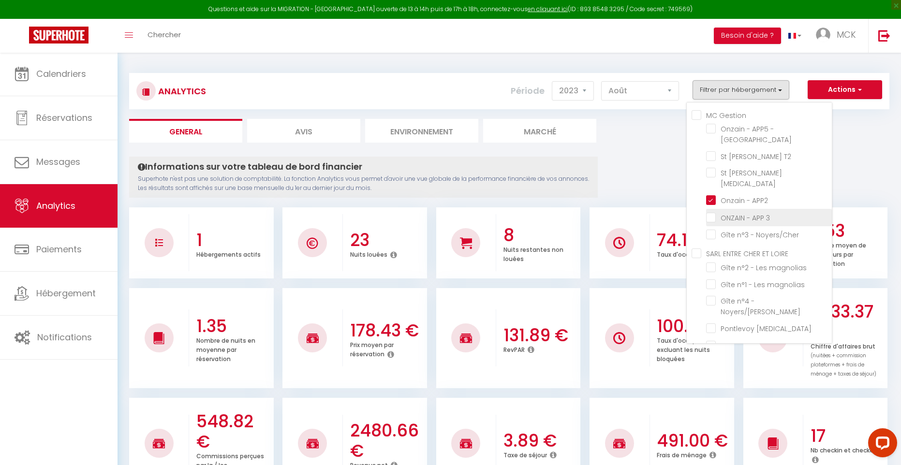
click at [718, 212] on 3 "checkbox" at bounding box center [769, 217] width 126 height 10
checkbox 3 "true"
checkbox rue "false"
checkbox T2 "false"
checkbox T3 "false"
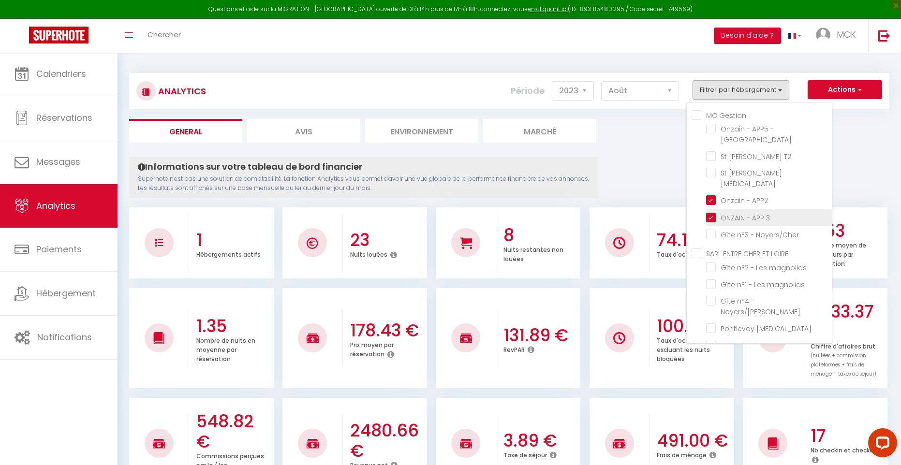
checkbox magnolias "false"
checkbox Noyers\/Cher "false"
checkbox T3 "false"
checkbox T2 "false"
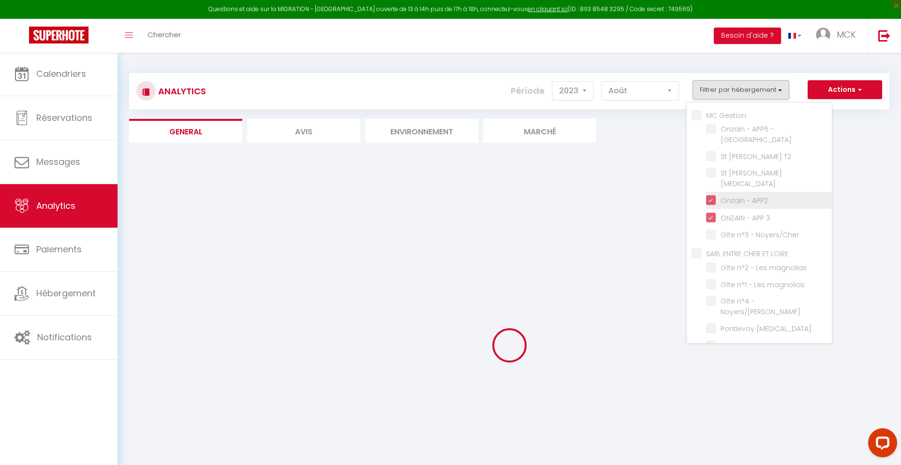
checkbox rue "false"
checkbox T2 "false"
checkbox T3 "false"
checkbox magnolias "false"
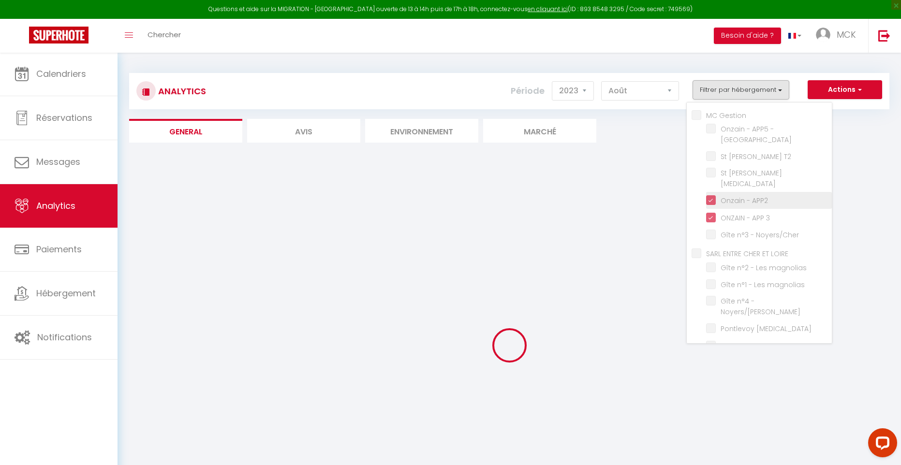
checkbox Noyers\/Cher "false"
checkbox T3 "false"
checkbox T2 "false"
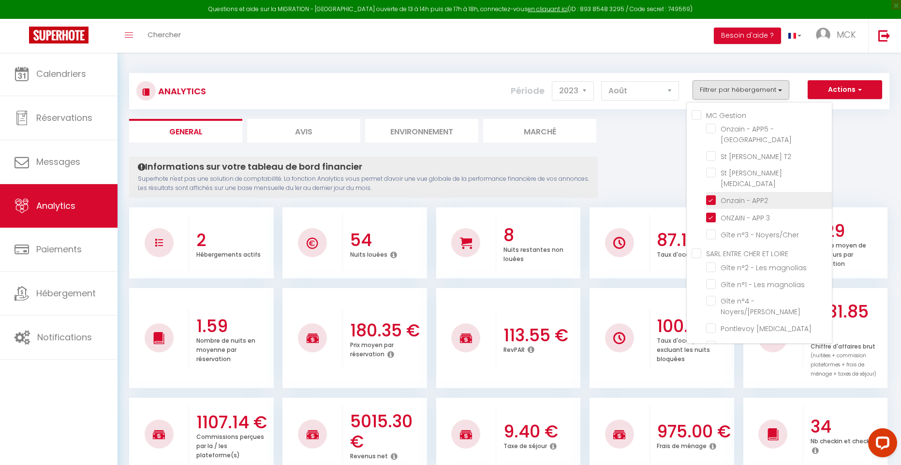
click at [714, 195] on APP2 "checkbox" at bounding box center [769, 200] width 126 height 10
checkbox APP2 "false"
checkbox rue "false"
checkbox T2 "false"
checkbox T3 "false"
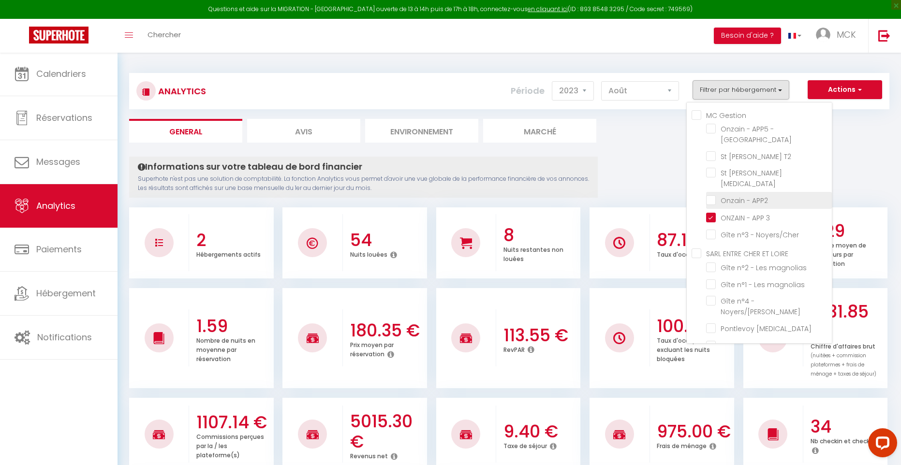
checkbox magnolias "false"
checkbox Noyers\/Cher "false"
checkbox T3 "false"
checkbox T2 "false"
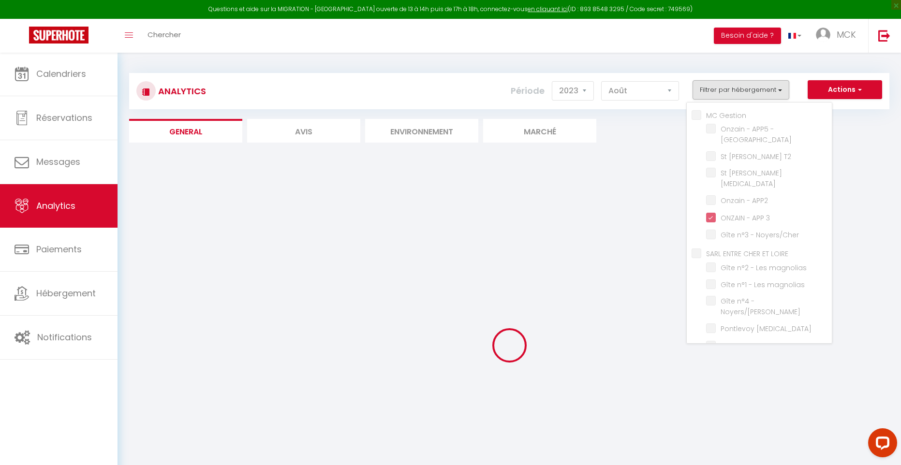
checkbox rue "false"
checkbox T2 "false"
checkbox T3 "false"
checkbox magnolias "false"
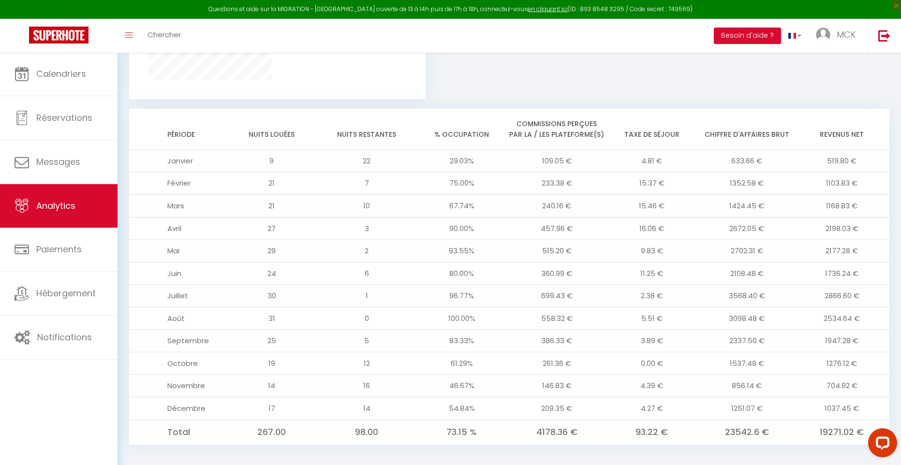
scroll to position [735, 0]
drag, startPoint x: 830, startPoint y: 285, endPoint x: 856, endPoint y: 295, distance: 27.9
click at [856, 295] on td "2866.60 €" at bounding box center [842, 296] width 95 height 23
click at [854, 292] on td "2866.60 €" at bounding box center [842, 296] width 95 height 23
drag, startPoint x: 860, startPoint y: 291, endPoint x: 823, endPoint y: 286, distance: 36.5
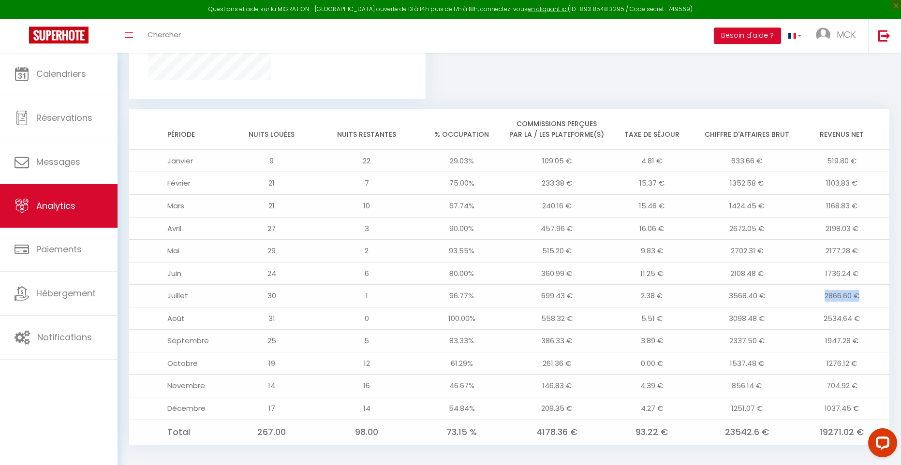
click at [823, 286] on td "2866.60 €" at bounding box center [842, 296] width 95 height 23
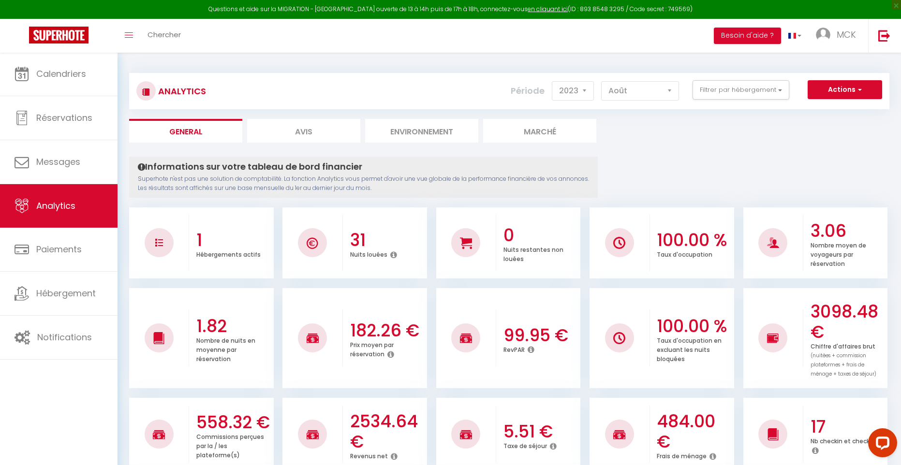
scroll to position [0, 0]
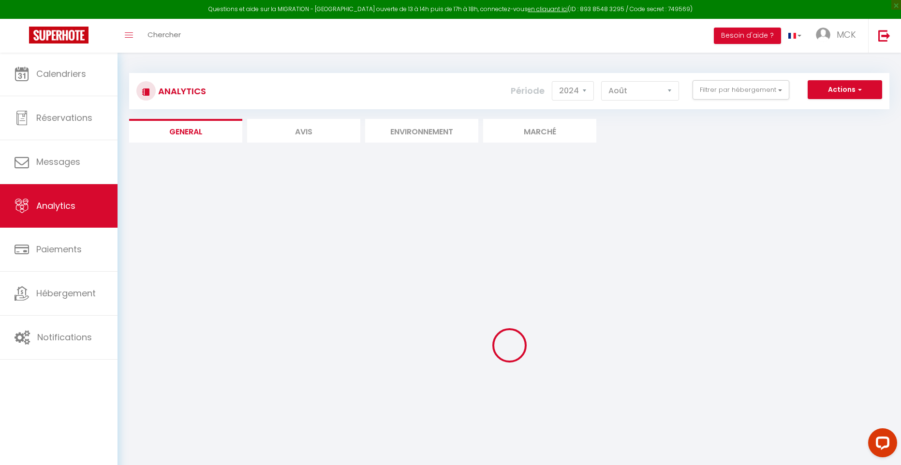
click at [741, 220] on div at bounding box center [509, 346] width 760 height 378
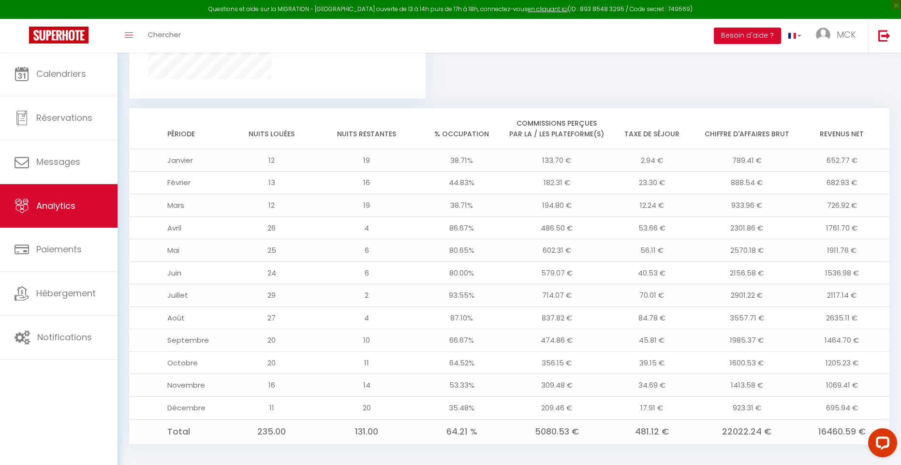
scroll to position [735, 0]
drag, startPoint x: 829, startPoint y: 313, endPoint x: 853, endPoint y: 317, distance: 24.7
click at [858, 323] on tbody "[DATE] 38.71% 133.70 € 2.94 € 789.41 € 652.77 € [DATE] 44.83% 182.31 € 23.30 € …" at bounding box center [509, 296] width 760 height 295
drag, startPoint x: 816, startPoint y: 286, endPoint x: 856, endPoint y: 298, distance: 42.1
click at [856, 298] on td "2117.14 €" at bounding box center [842, 296] width 95 height 23
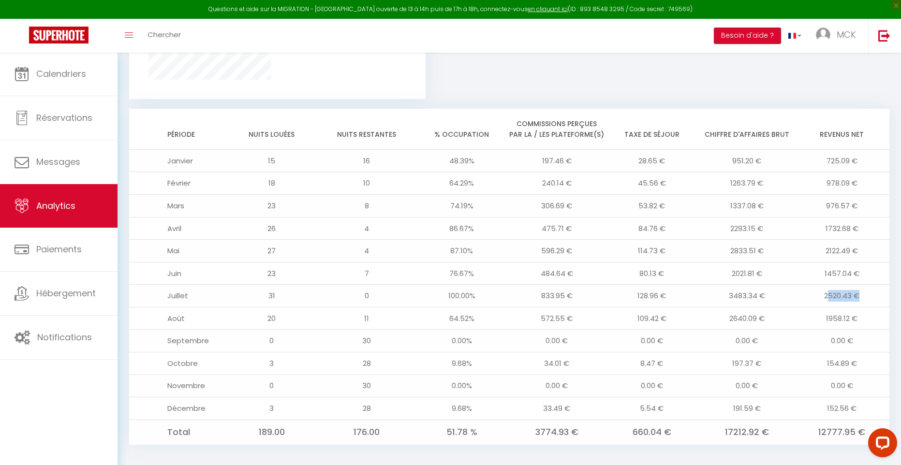
drag, startPoint x: 827, startPoint y: 283, endPoint x: 863, endPoint y: 293, distance: 37.9
click at [863, 293] on td "2520.43 €" at bounding box center [842, 296] width 95 height 23
drag, startPoint x: 864, startPoint y: 292, endPoint x: 852, endPoint y: 276, distance: 20.0
click at [864, 292] on td "2520.43 €" at bounding box center [842, 296] width 95 height 23
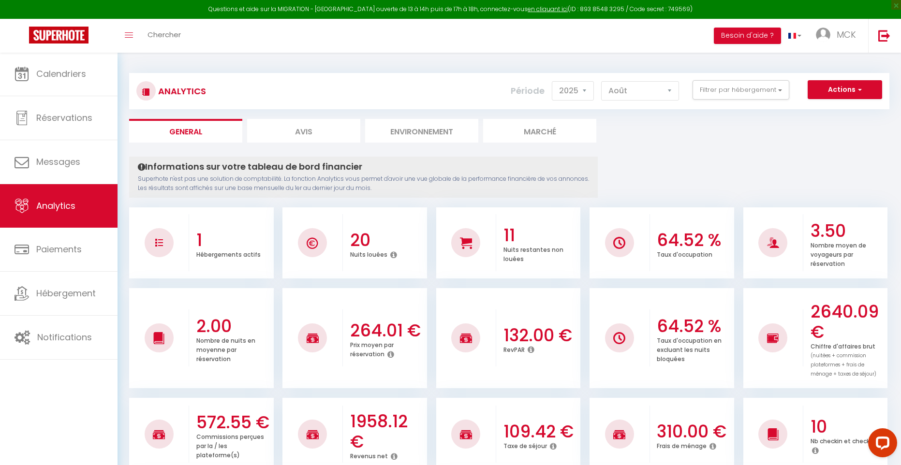
scroll to position [0, 0]
click at [720, 92] on button "Filtrer par hébergement" at bounding box center [741, 89] width 97 height 19
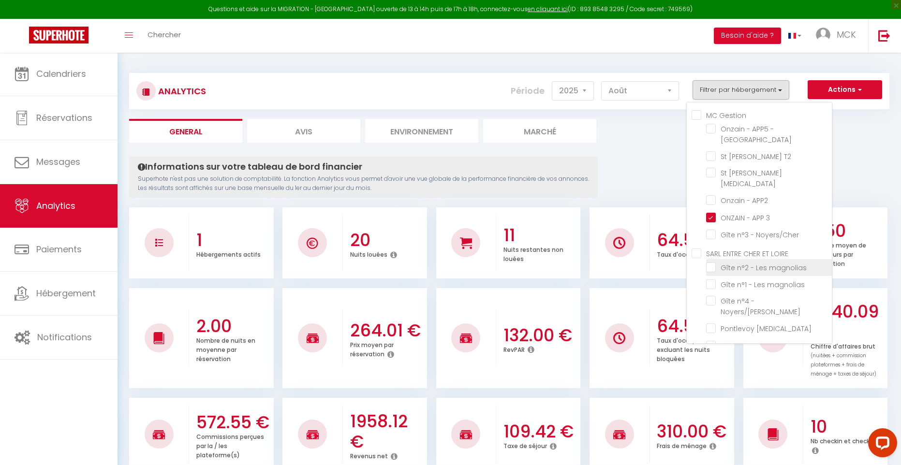
scroll to position [3, 0]
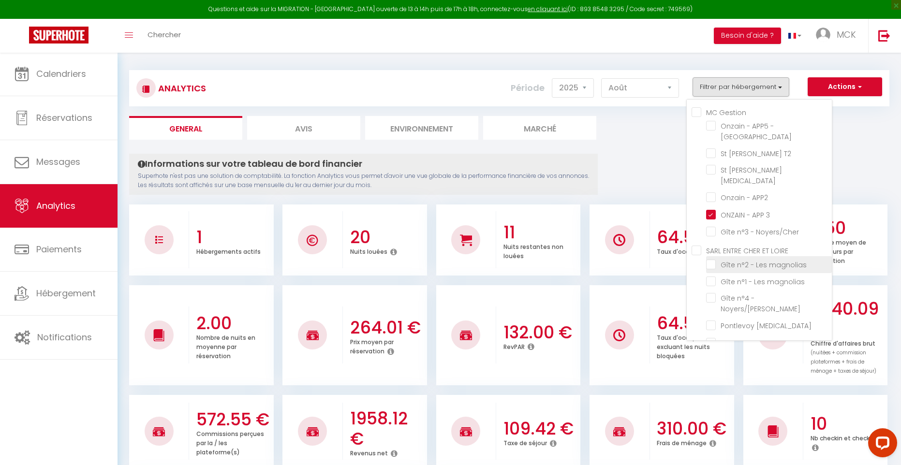
click at [717, 259] on magnolias "checkbox" at bounding box center [769, 264] width 126 height 10
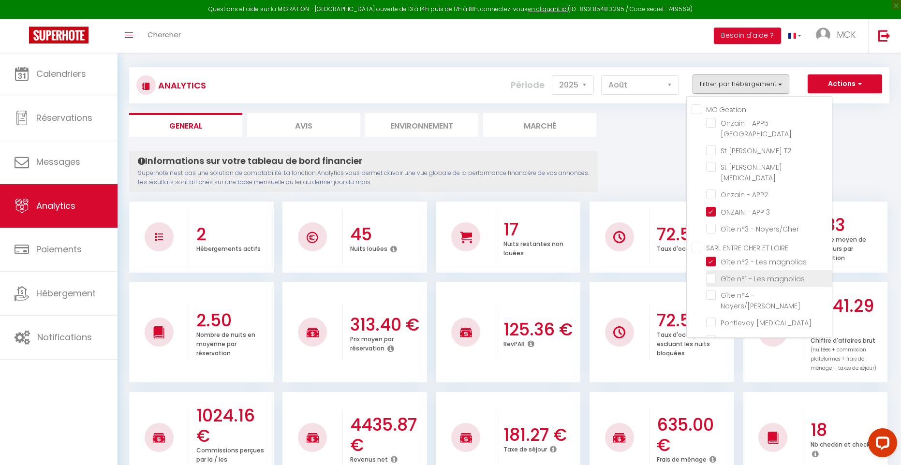
drag, startPoint x: 714, startPoint y: 255, endPoint x: 714, endPoint y: 250, distance: 4.9
click at [714, 273] on magnolias "checkbox" at bounding box center [769, 278] width 126 height 10
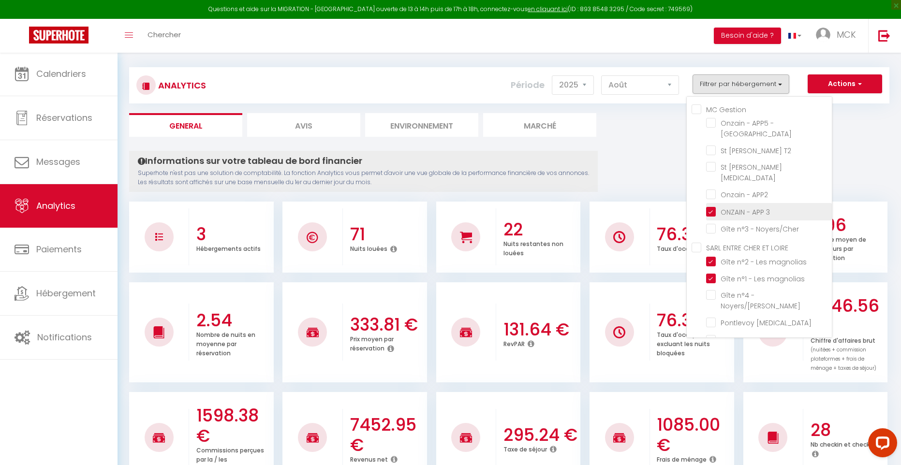
click at [710, 206] on 3 "checkbox" at bounding box center [769, 211] width 126 height 10
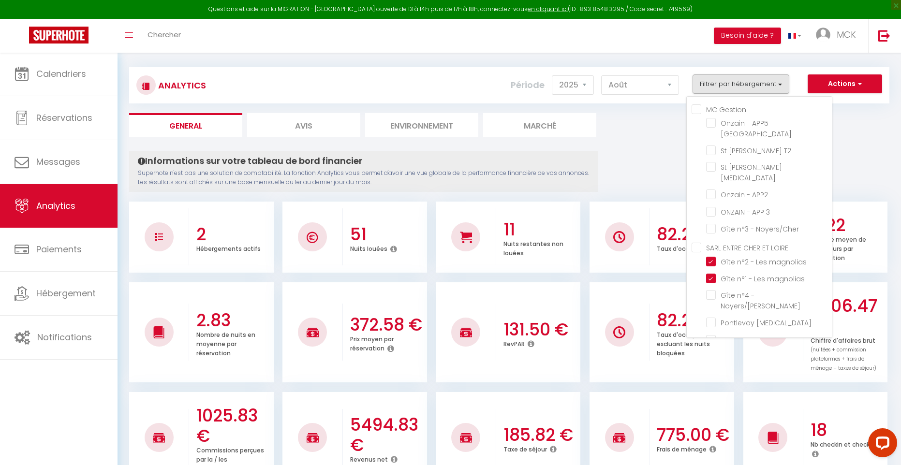
scroll to position [3, 0]
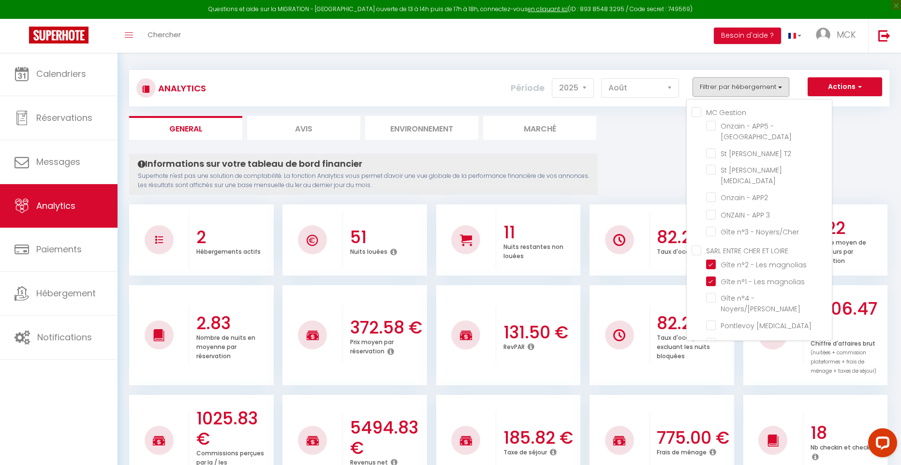
drag, startPoint x: 650, startPoint y: 175, endPoint x: 650, endPoint y: 165, distance: 9.7
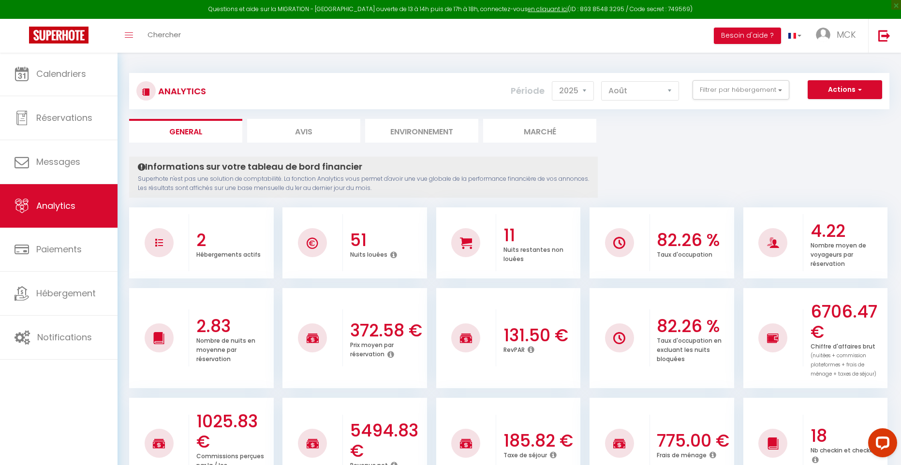
scroll to position [0, 0]
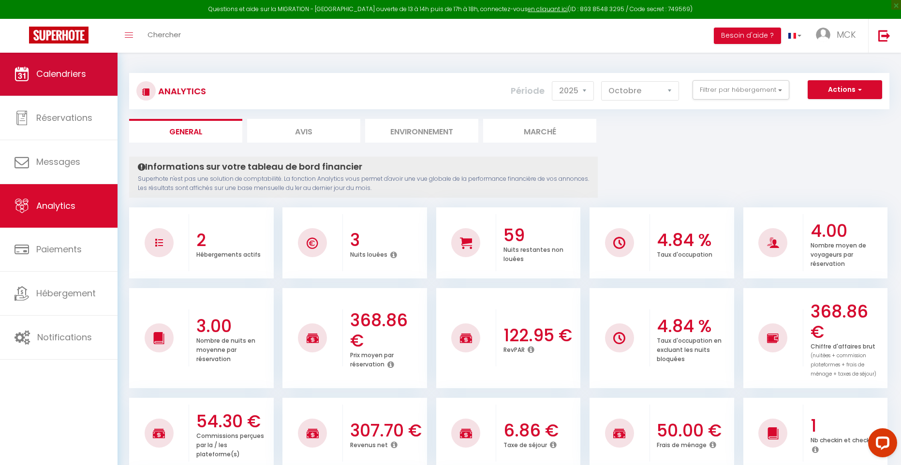
click at [95, 75] on link "Calendriers" at bounding box center [59, 74] width 118 height 44
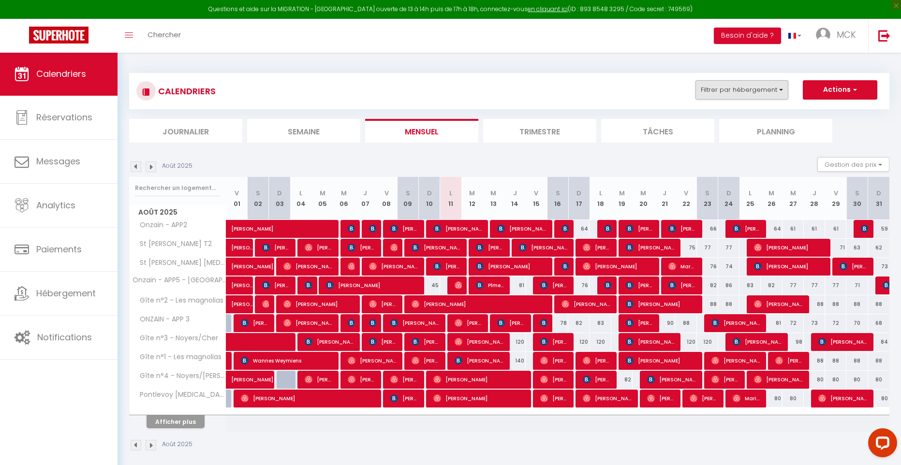
click at [744, 94] on button "Filtrer par hébergement" at bounding box center [742, 89] width 93 height 19
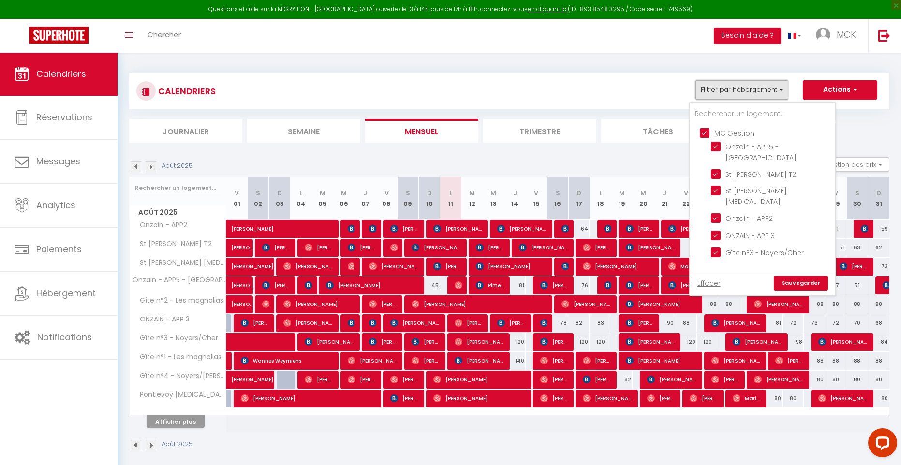
scroll to position [0, 0]
click at [707, 134] on input "MC Gestion" at bounding box center [772, 132] width 145 height 10
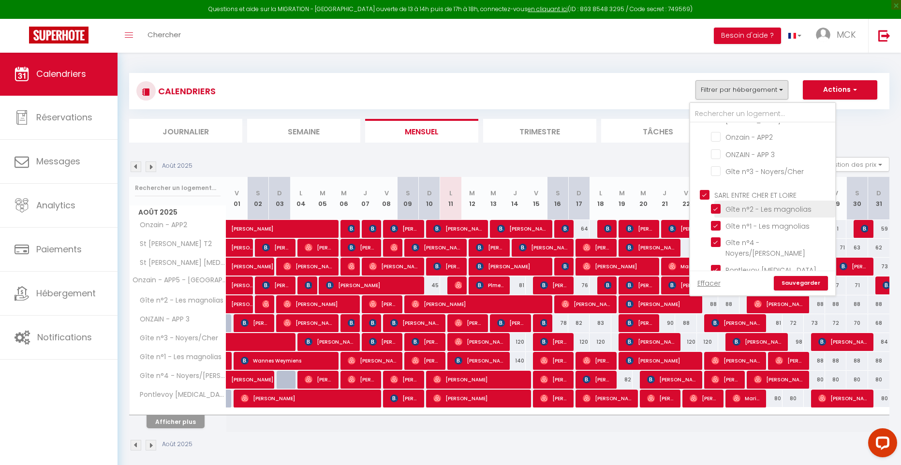
scroll to position [80, 0]
click at [718, 238] on input "Gîte n°4 - Noyers/[PERSON_NAME]" at bounding box center [771, 243] width 121 height 10
click at [717, 266] on input "Pontlevoy [MEDICAL_DATA]" at bounding box center [771, 271] width 121 height 10
click at [715, 283] on input "Pontlevoy T2" at bounding box center [771, 288] width 121 height 10
click at [812, 283] on link "Sauvegarder" at bounding box center [801, 283] width 54 height 15
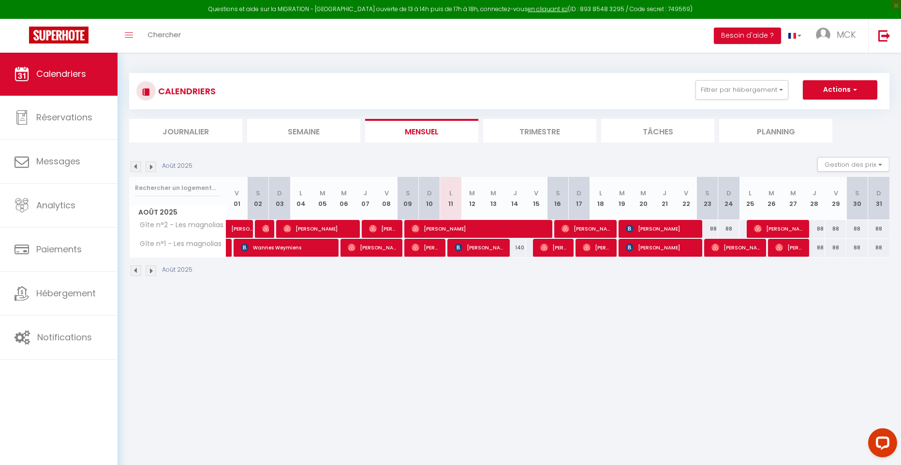
click at [153, 167] on img at bounding box center [151, 167] width 11 height 11
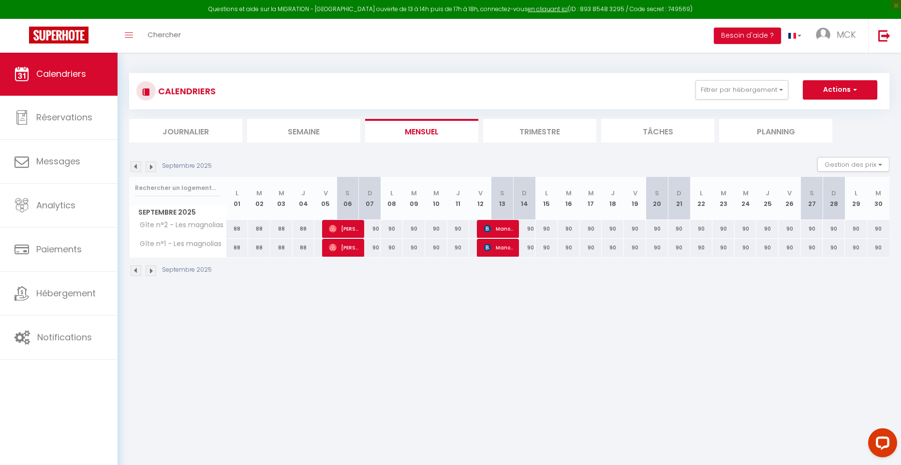
click at [155, 166] on img at bounding box center [151, 167] width 11 height 11
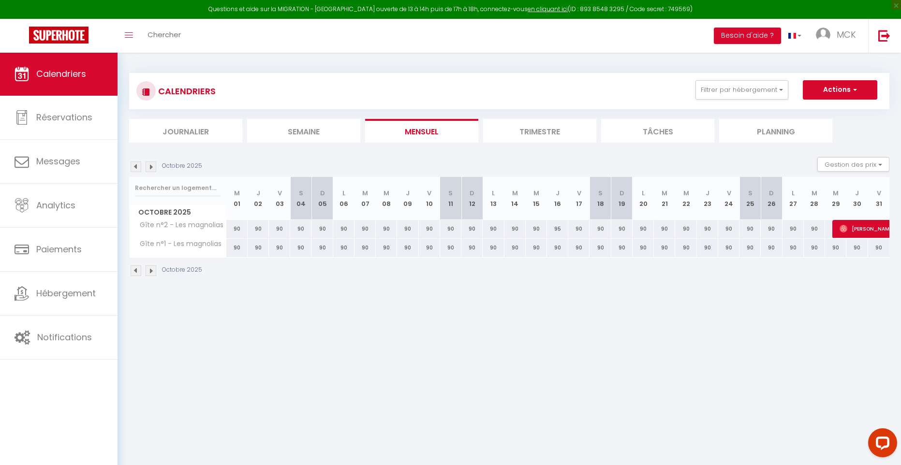
click at [156, 166] on img at bounding box center [151, 167] width 11 height 11
